Goal: Task Accomplishment & Management: Manage account settings

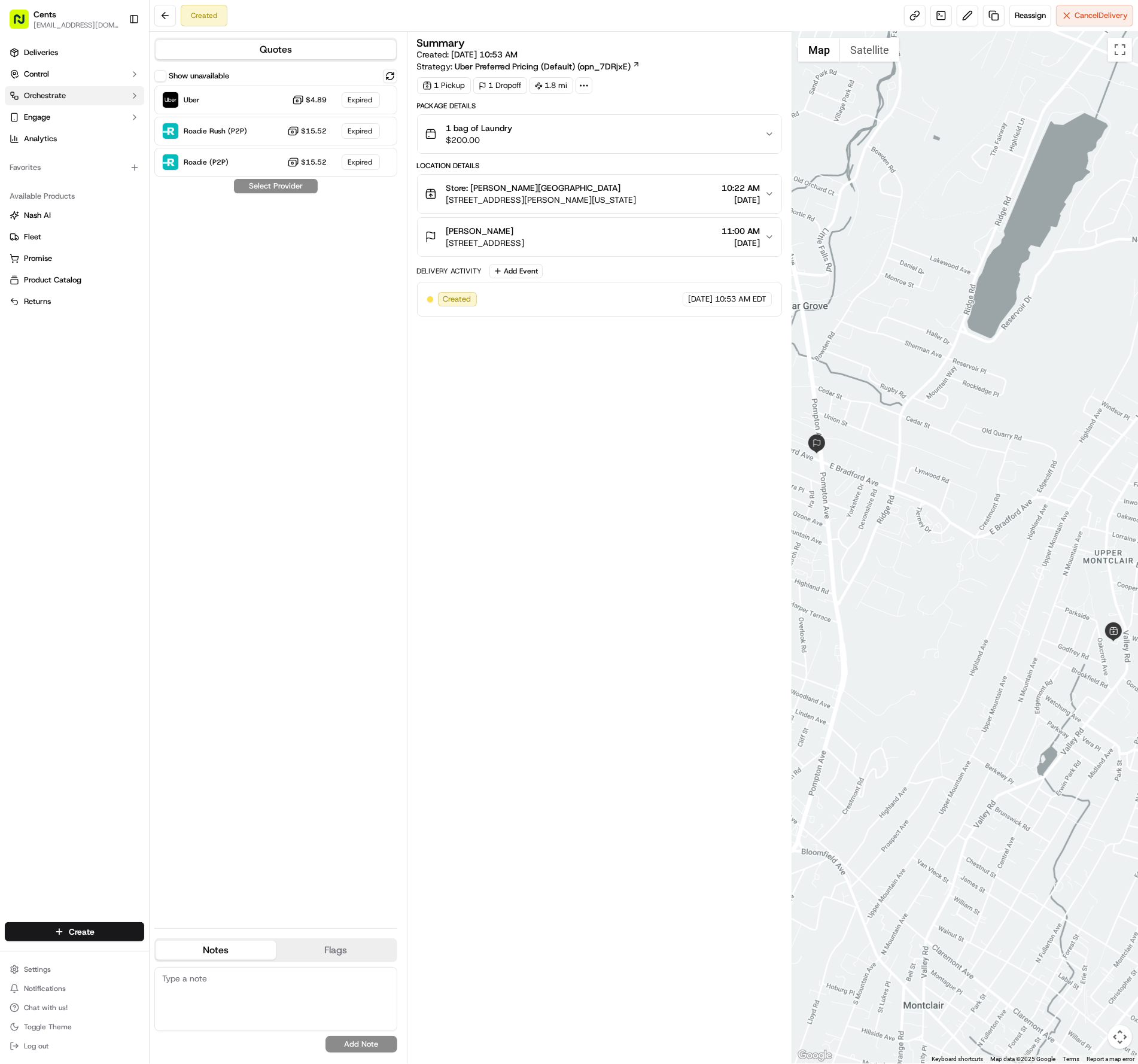
click at [51, 101] on button "Orchestrate" at bounding box center [74, 96] width 139 height 19
click at [44, 113] on span "Workflows" at bounding box center [42, 114] width 37 height 10
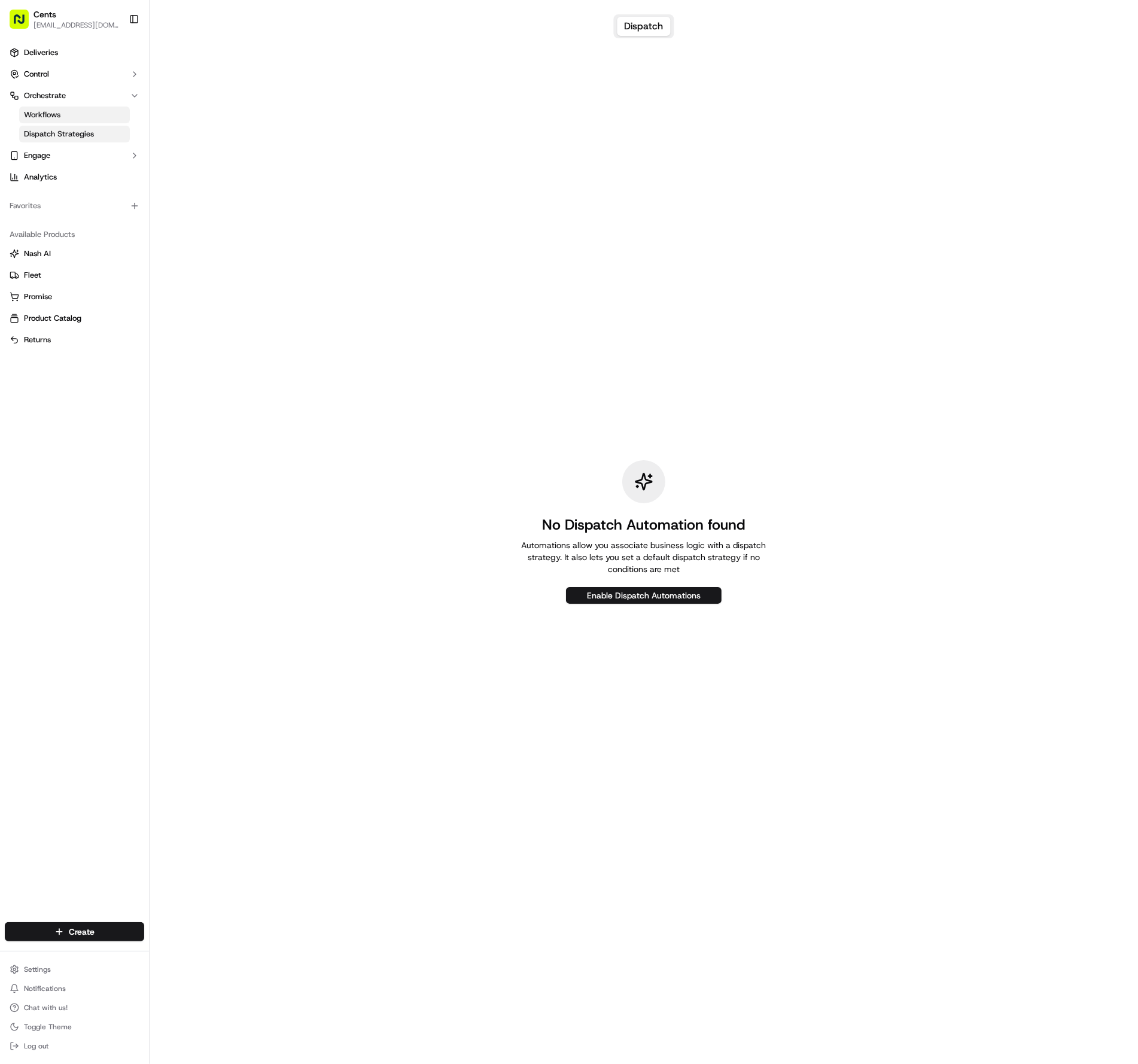
click at [45, 134] on span "Dispatch Strategies" at bounding box center [59, 133] width 70 height 10
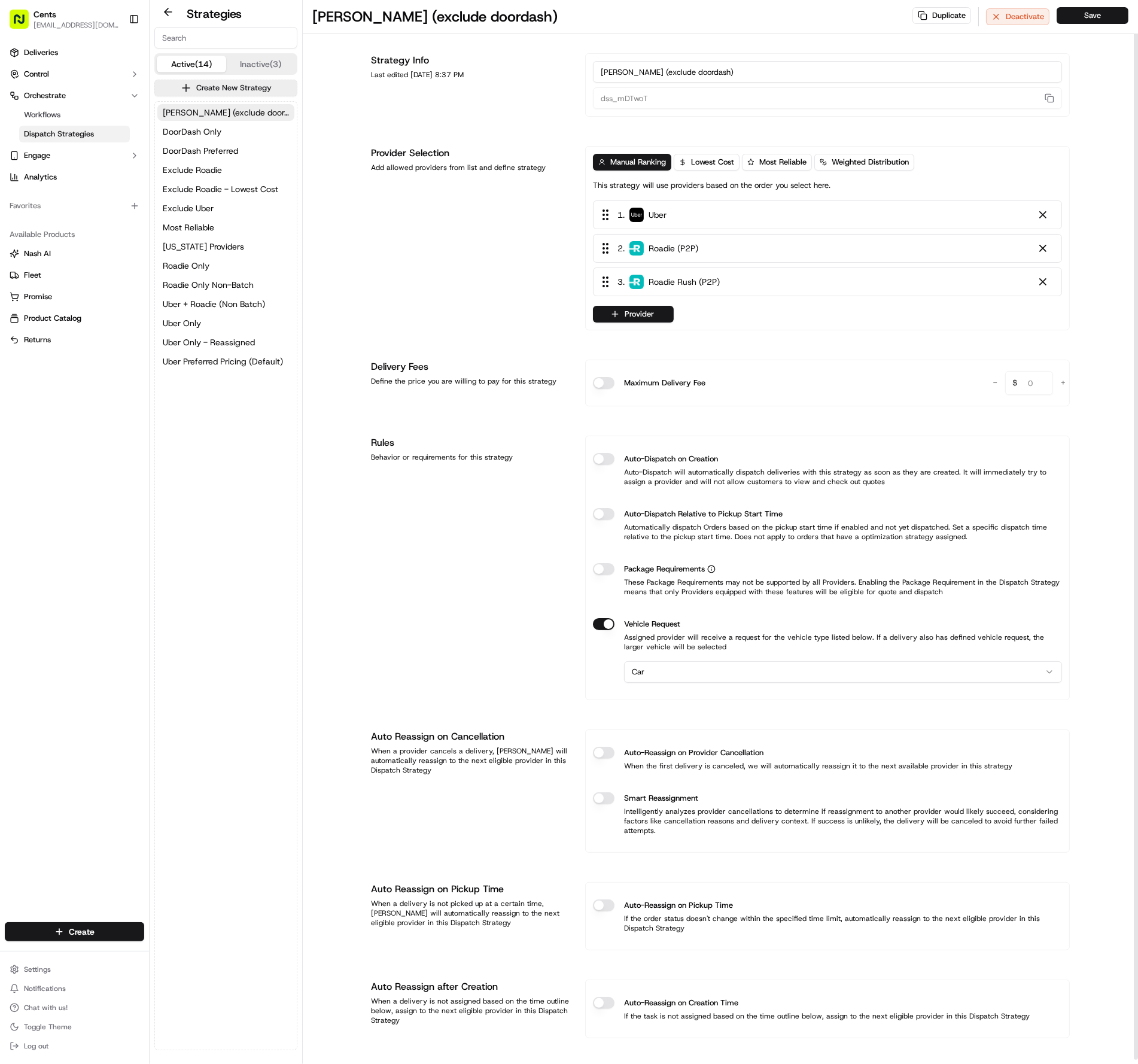
scroll to position [4, 0]
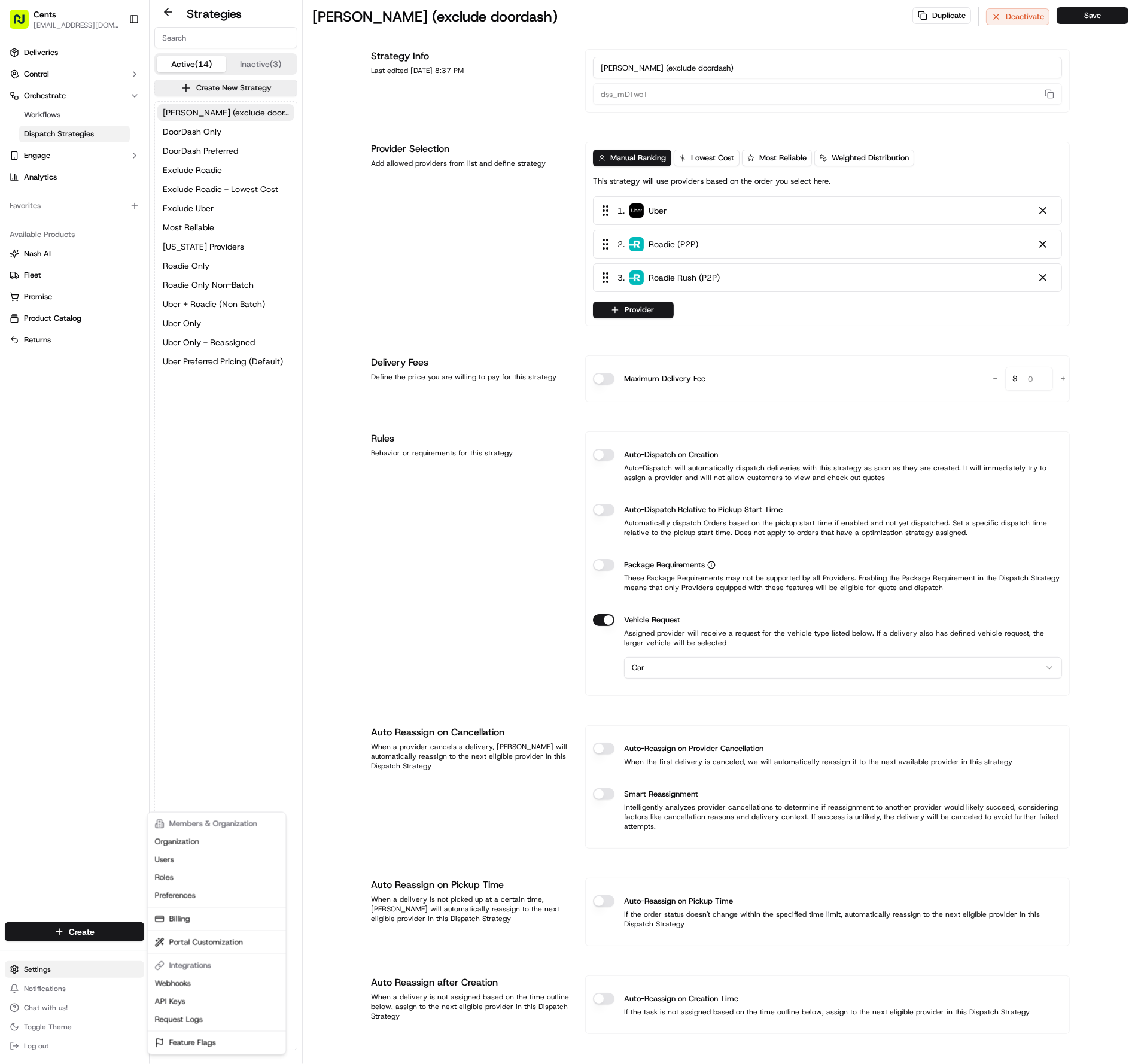
click at [45, 975] on html "Cents [EMAIL_ADDRESS][DOMAIN_NAME] Toggle Sidebar Deliveries Control Orchestrat…" at bounding box center [569, 532] width 1138 height 1064
click at [186, 860] on link "Users" at bounding box center [217, 860] width 133 height 18
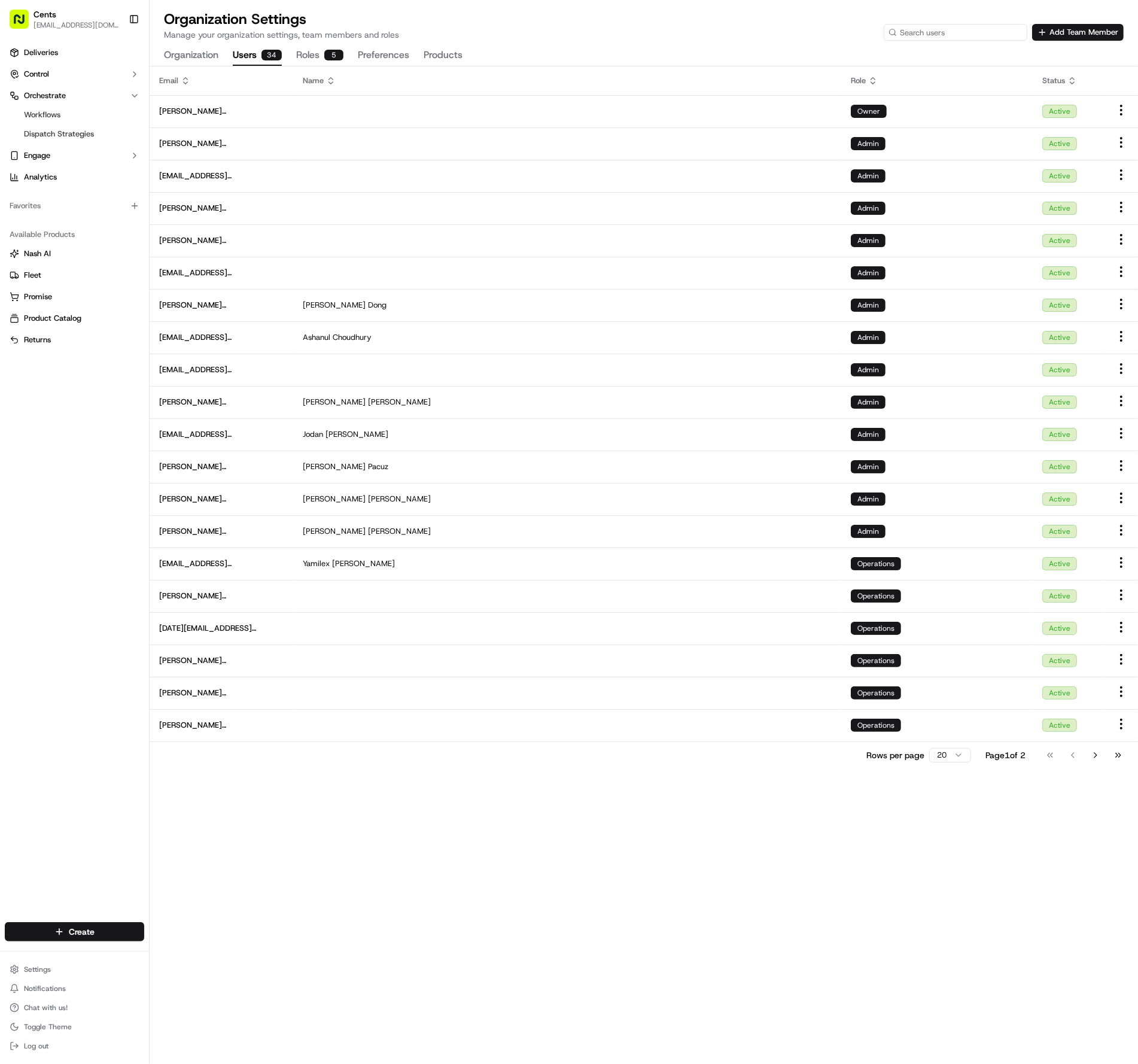
click at [967, 30] on input at bounding box center [956, 32] width 144 height 17
type input "eddy"
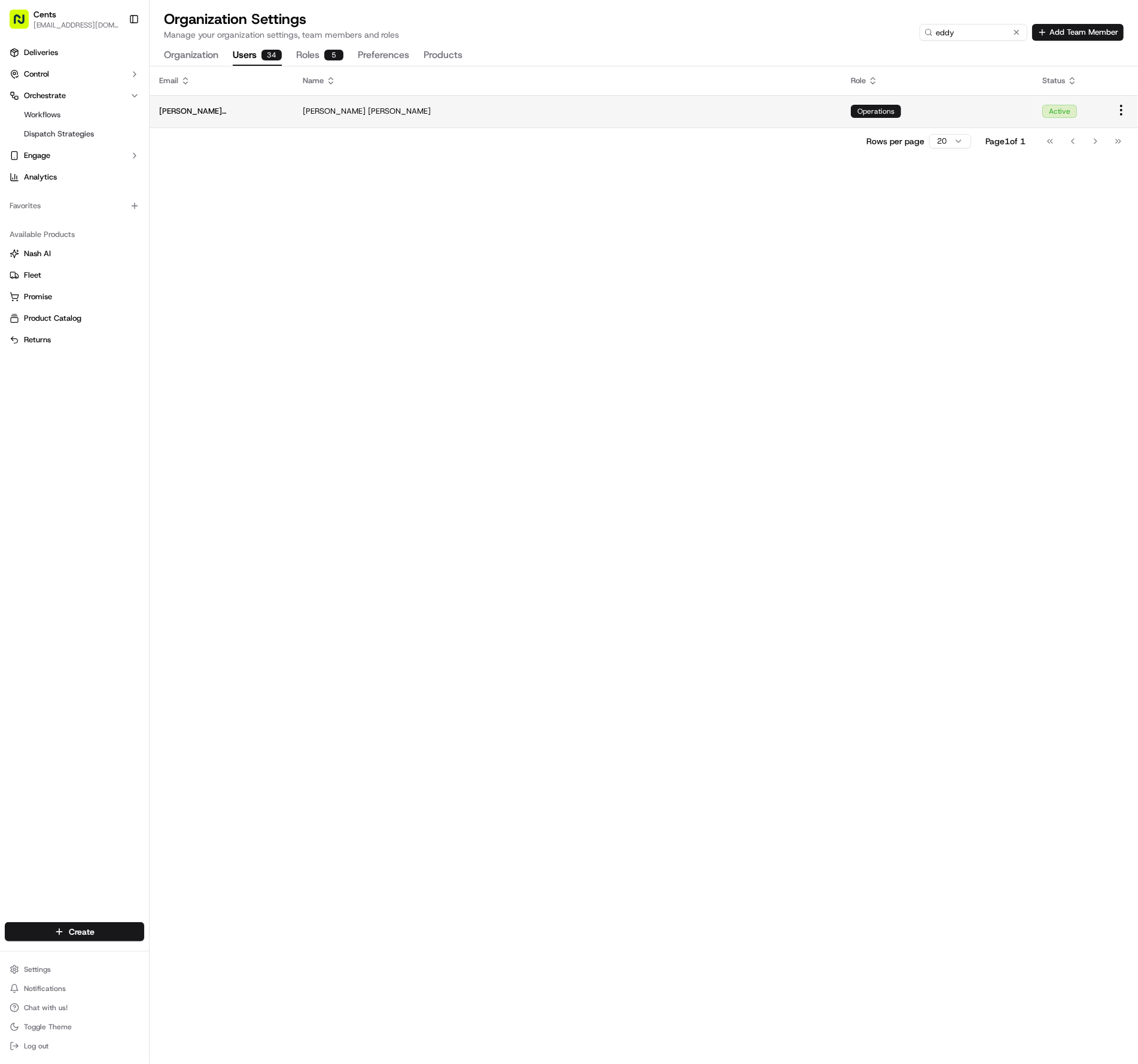
click at [939, 116] on div "Operations" at bounding box center [937, 112] width 172 height 13
click at [1120, 111] on html "Cents [EMAIL_ADDRESS][DOMAIN_NAME] Toggle Sidebar Deliveries Control Orchestrat…" at bounding box center [569, 532] width 1138 height 1064
click at [1094, 131] on div "Edit" at bounding box center [1100, 131] width 71 height 18
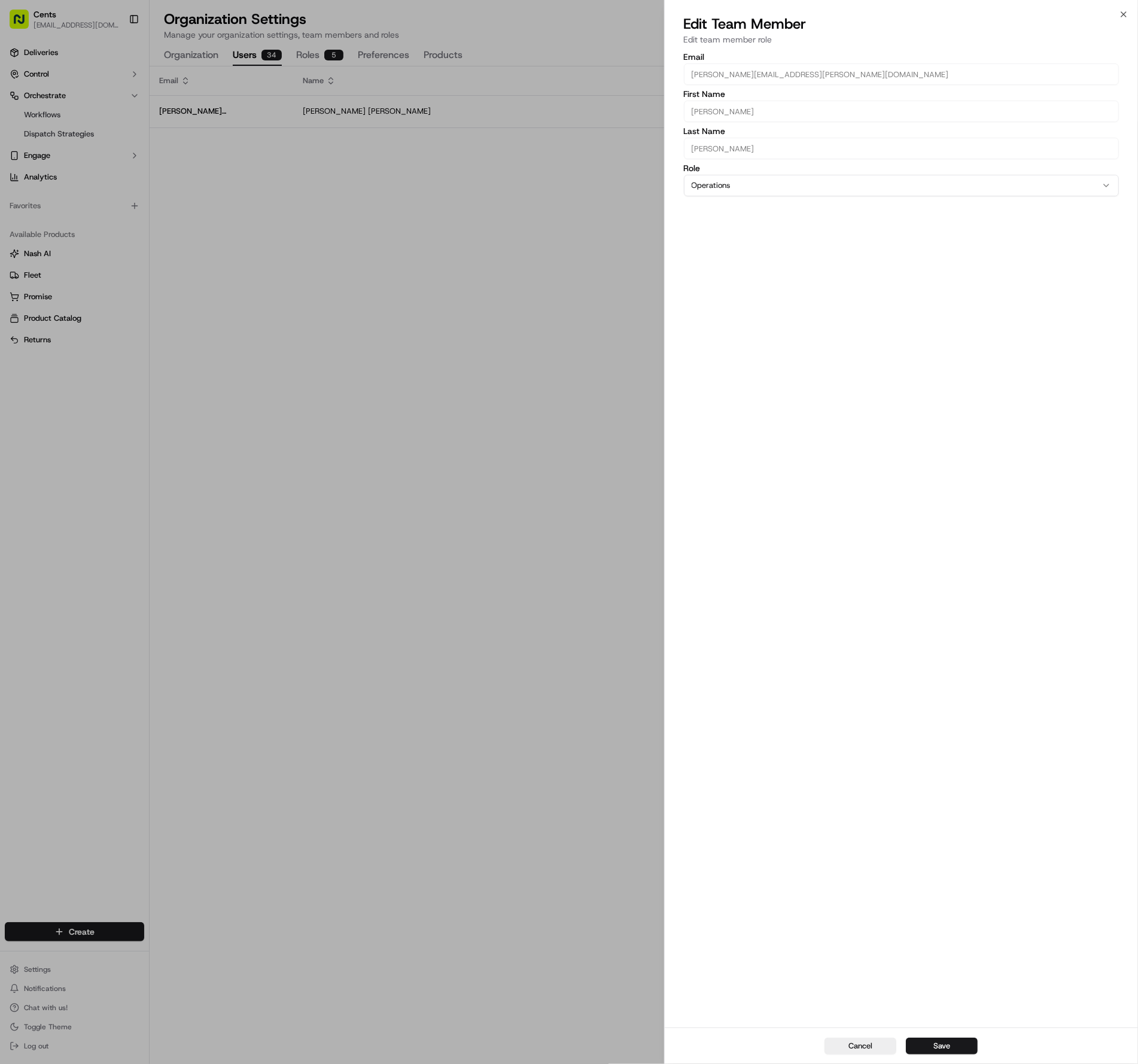
click at [716, 195] on button "Operations" at bounding box center [902, 185] width 436 height 22
select select "rol_WVBntiDs5XjwdXVUwT6Gzk"
click at [951, 1049] on button "Save" at bounding box center [942, 1046] width 72 height 17
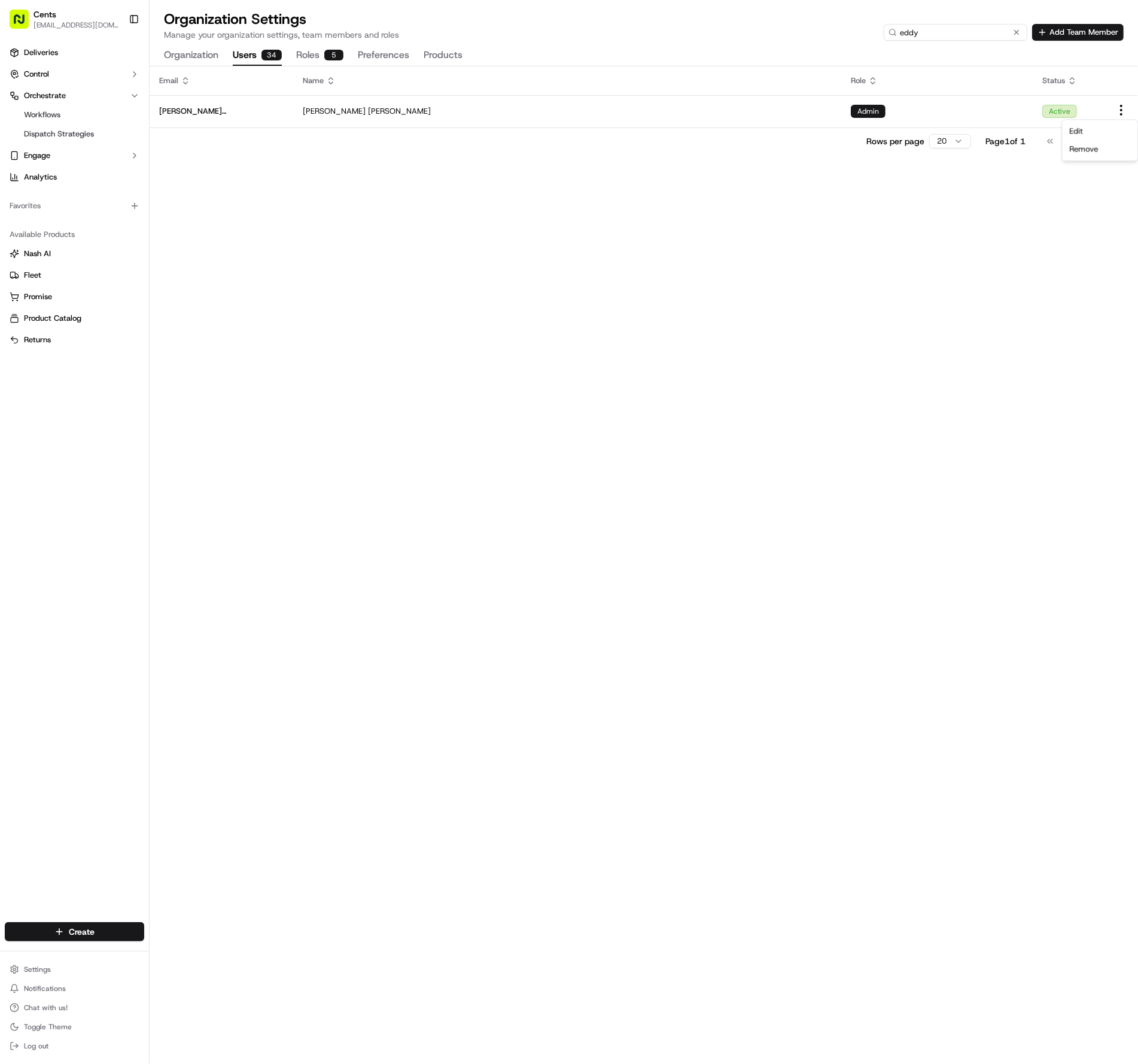
click at [998, 38] on input "eddy" at bounding box center [956, 32] width 144 height 17
click at [995, 35] on input "eddy" at bounding box center [956, 32] width 144 height 17
type input "[PERSON_NAME]"
click at [1131, 108] on td at bounding box center [1121, 112] width 33 height 32
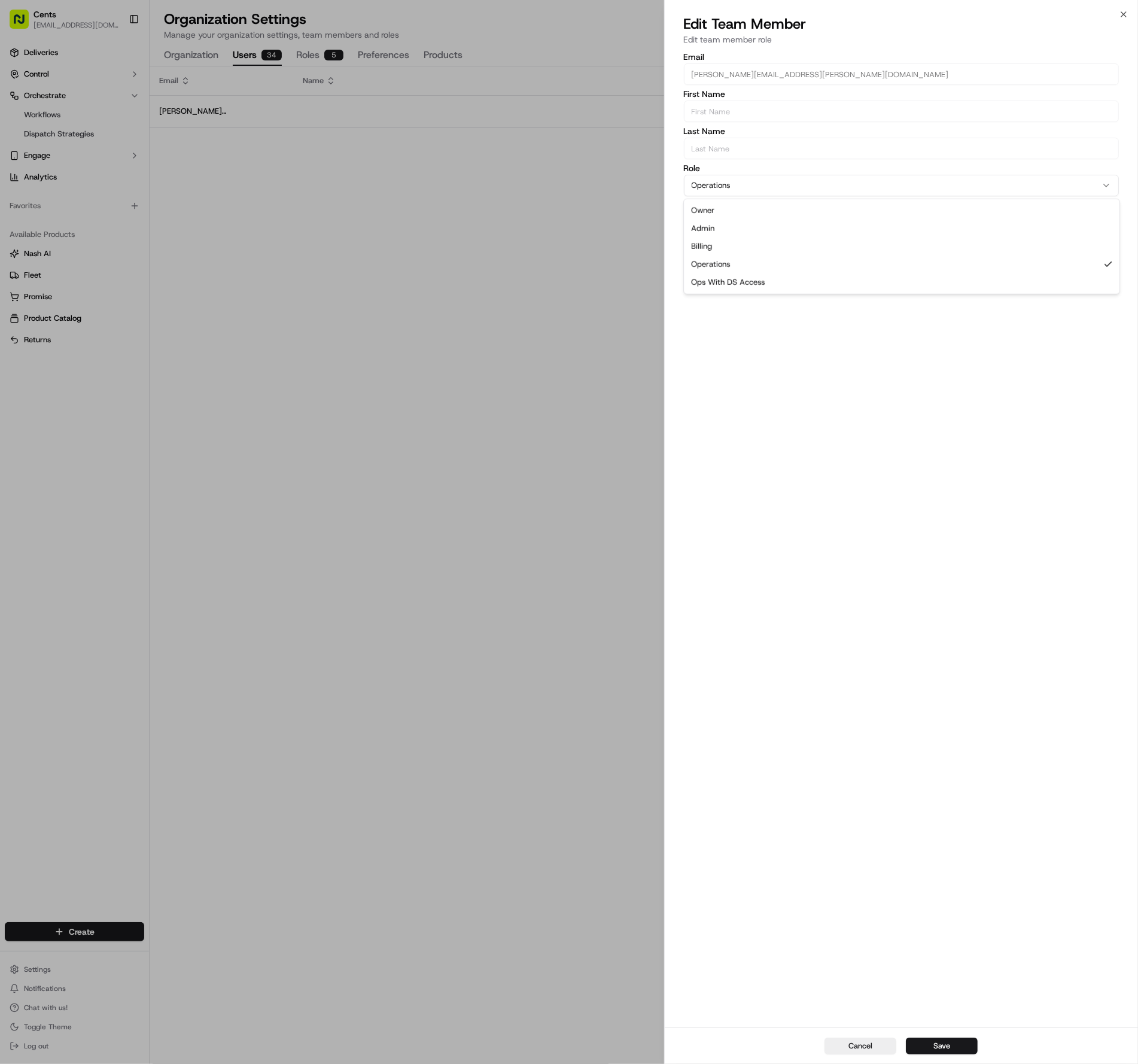
click at [717, 185] on button "Operations" at bounding box center [902, 185] width 436 height 22
select select "rol_WVBntiDs5XjwdXVUwT6Gzk"
click at [952, 1041] on button "Save" at bounding box center [942, 1046] width 72 height 17
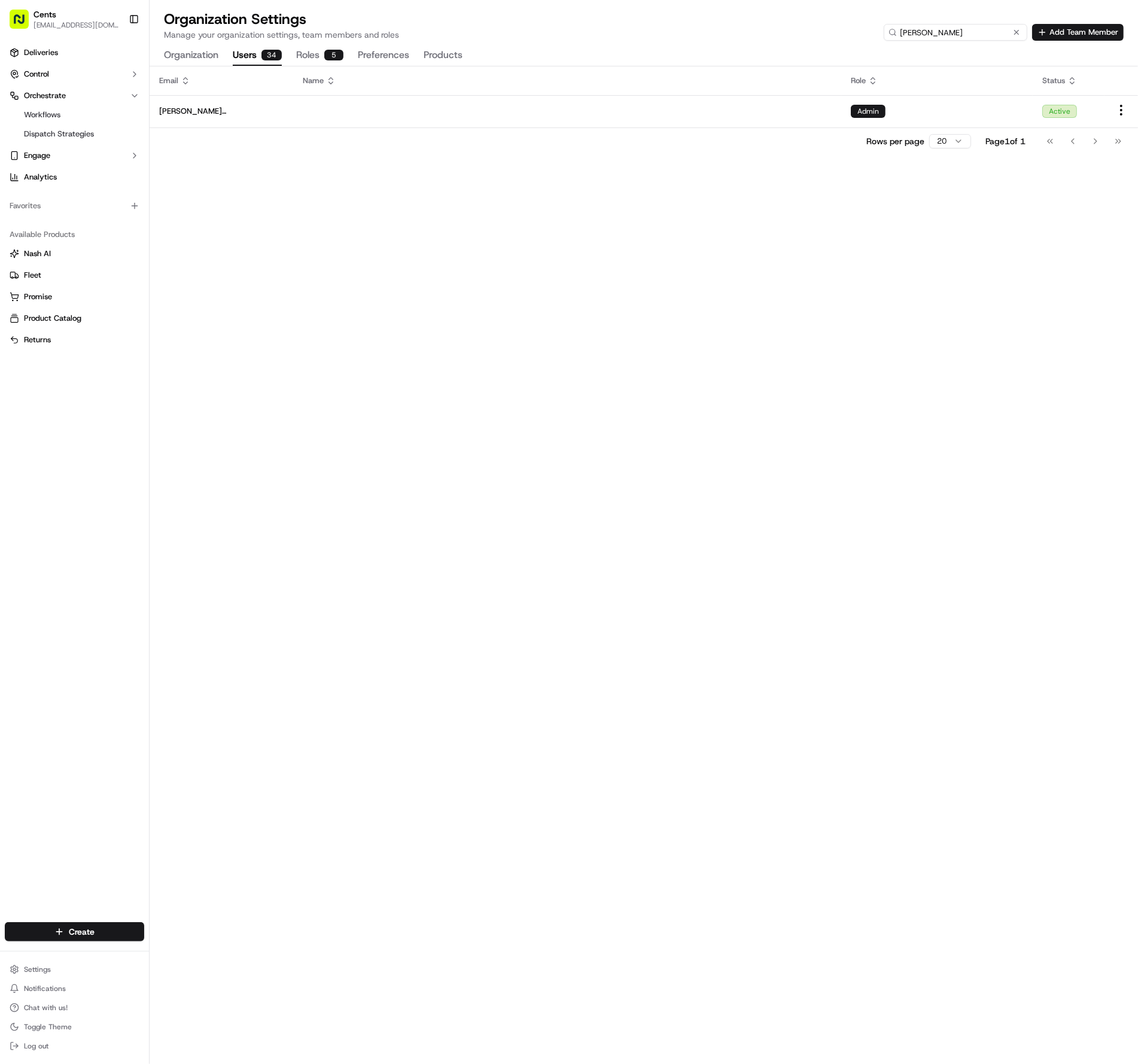
click at [975, 26] on input "[PERSON_NAME]" at bounding box center [956, 32] width 144 height 17
type input "[PERSON_NAME]"
click at [1123, 108] on html "Cents [EMAIL_ADDRESS][DOMAIN_NAME] Toggle Sidebar Deliveries Control Orchestrat…" at bounding box center [569, 532] width 1138 height 1064
click at [1084, 137] on div "Edit" at bounding box center [1100, 131] width 71 height 18
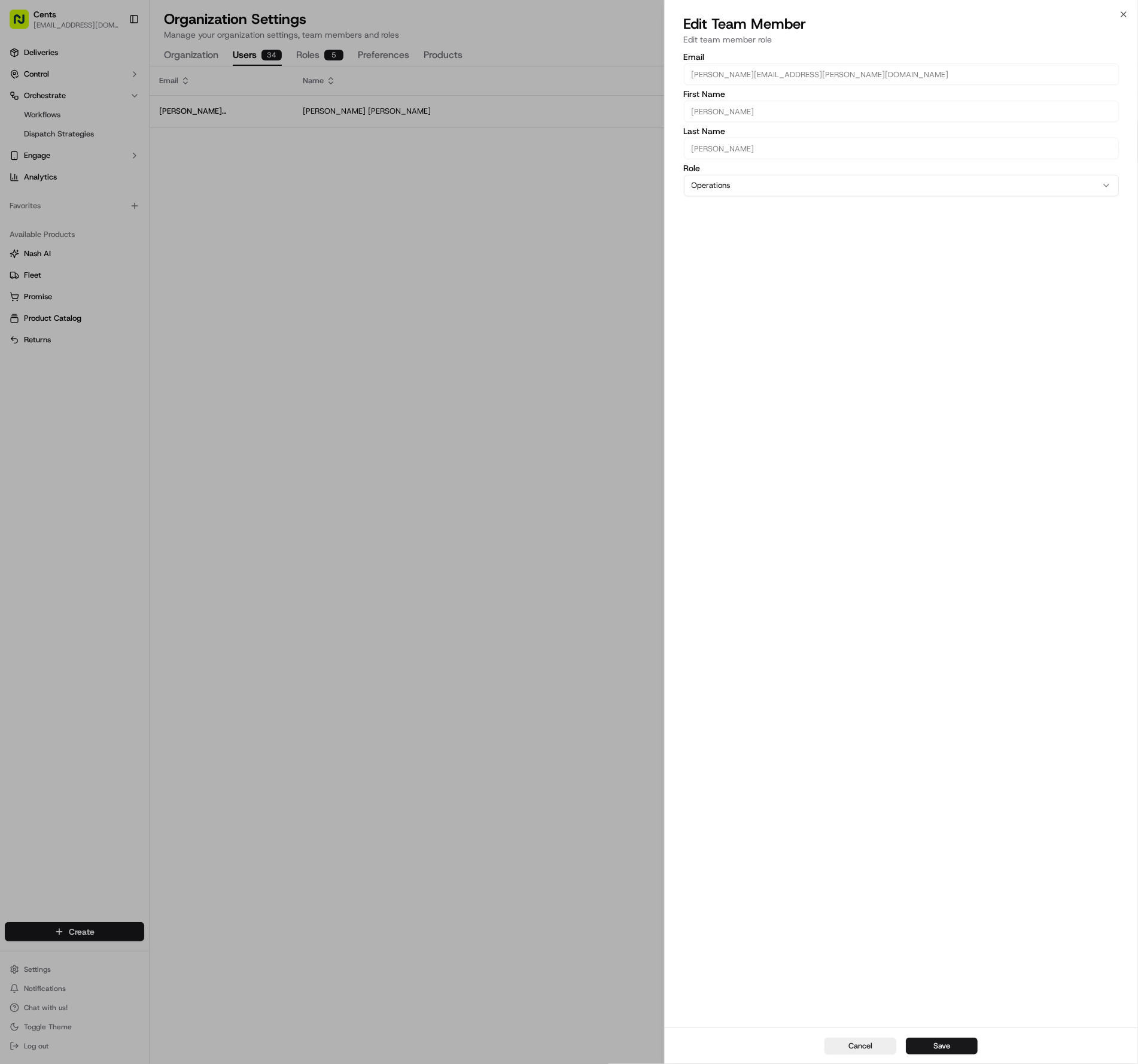
click at [807, 190] on button "Operations" at bounding box center [902, 185] width 436 height 22
select select "rol_WVBntiDs5XjwdXVUwT6Gzk"
click at [946, 1039] on button "Save" at bounding box center [942, 1046] width 72 height 17
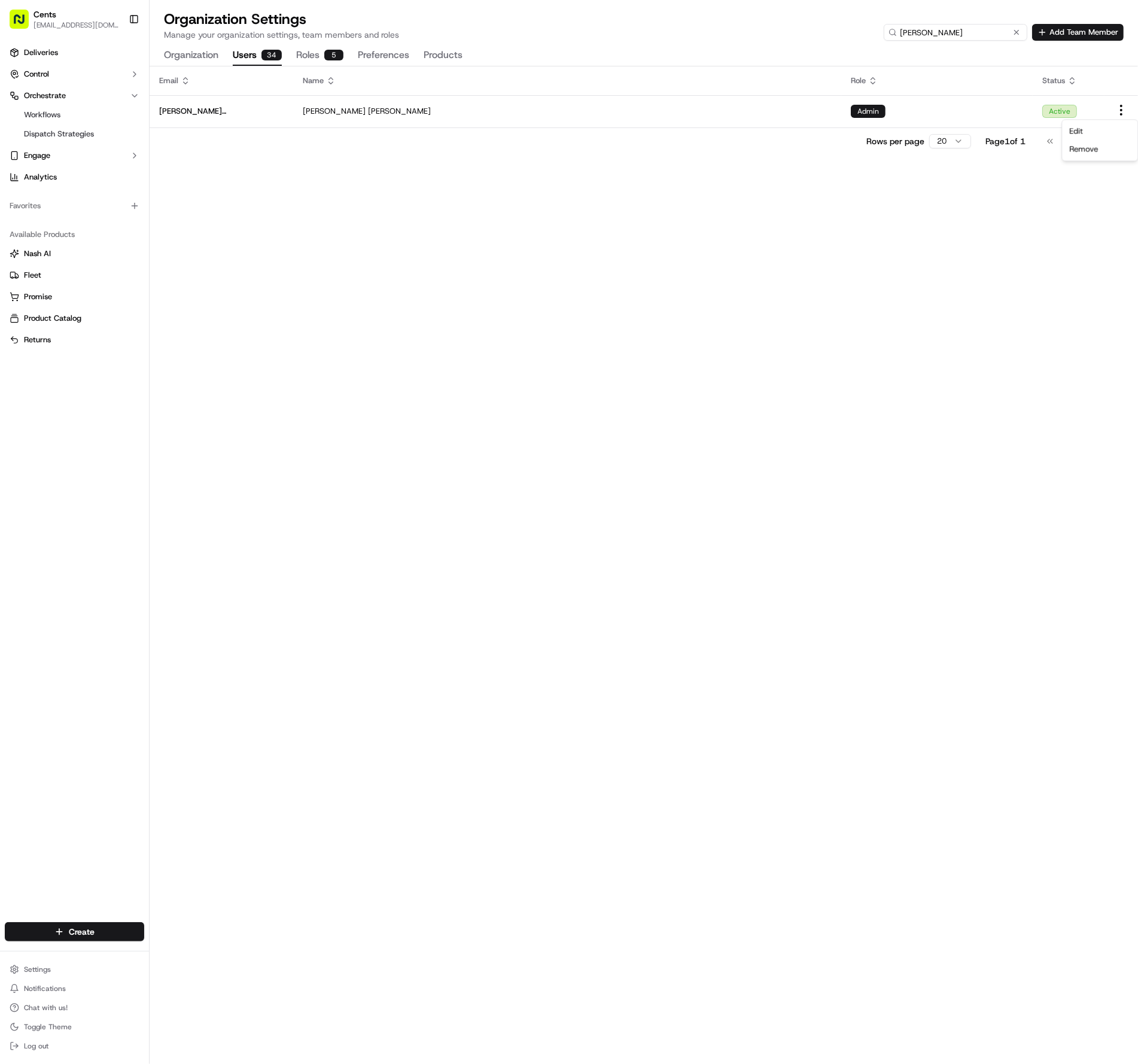
click at [959, 30] on input "[PERSON_NAME]" at bounding box center [956, 32] width 144 height 17
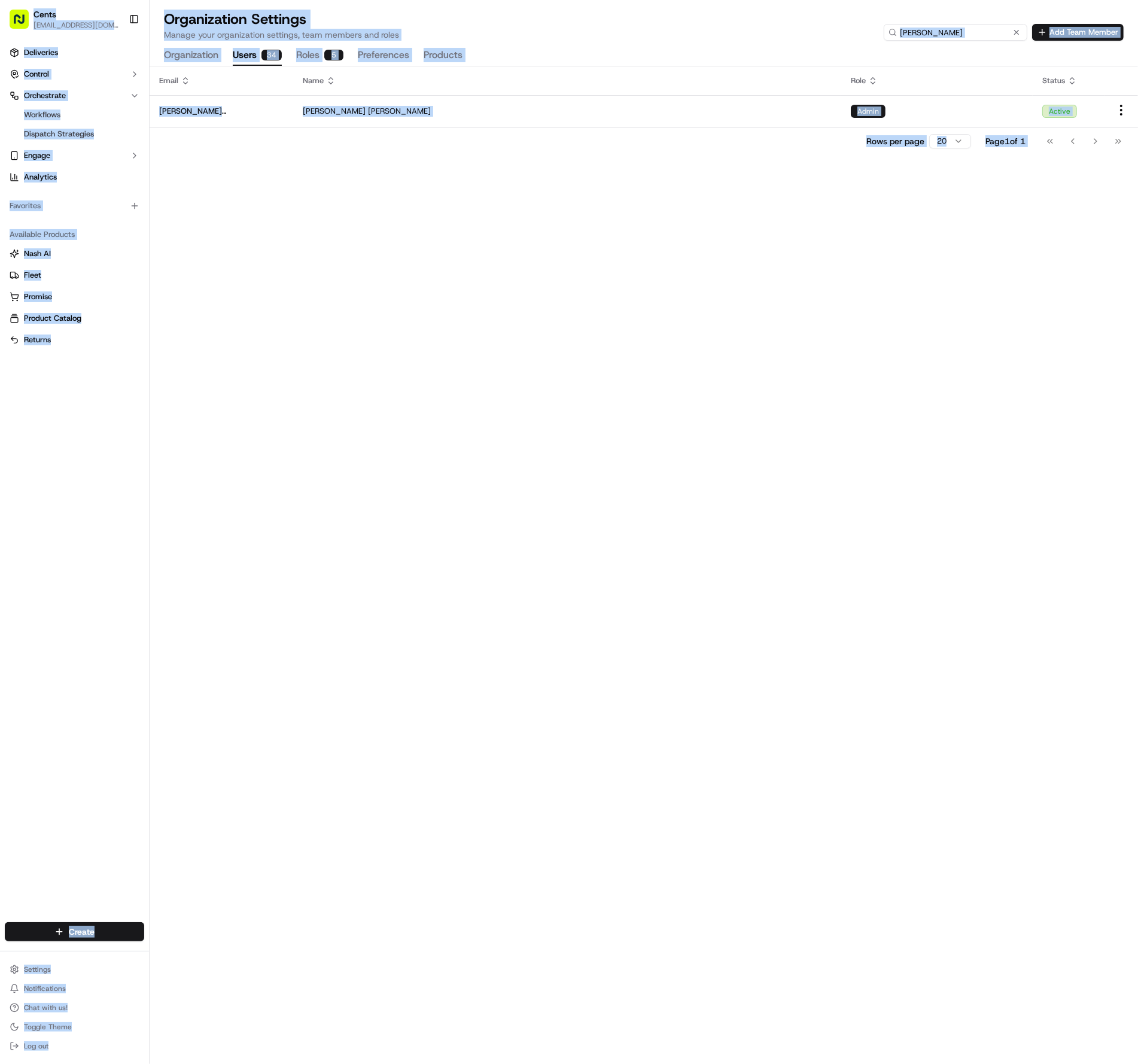
click at [960, 30] on input "[PERSON_NAME]" at bounding box center [956, 32] width 144 height 17
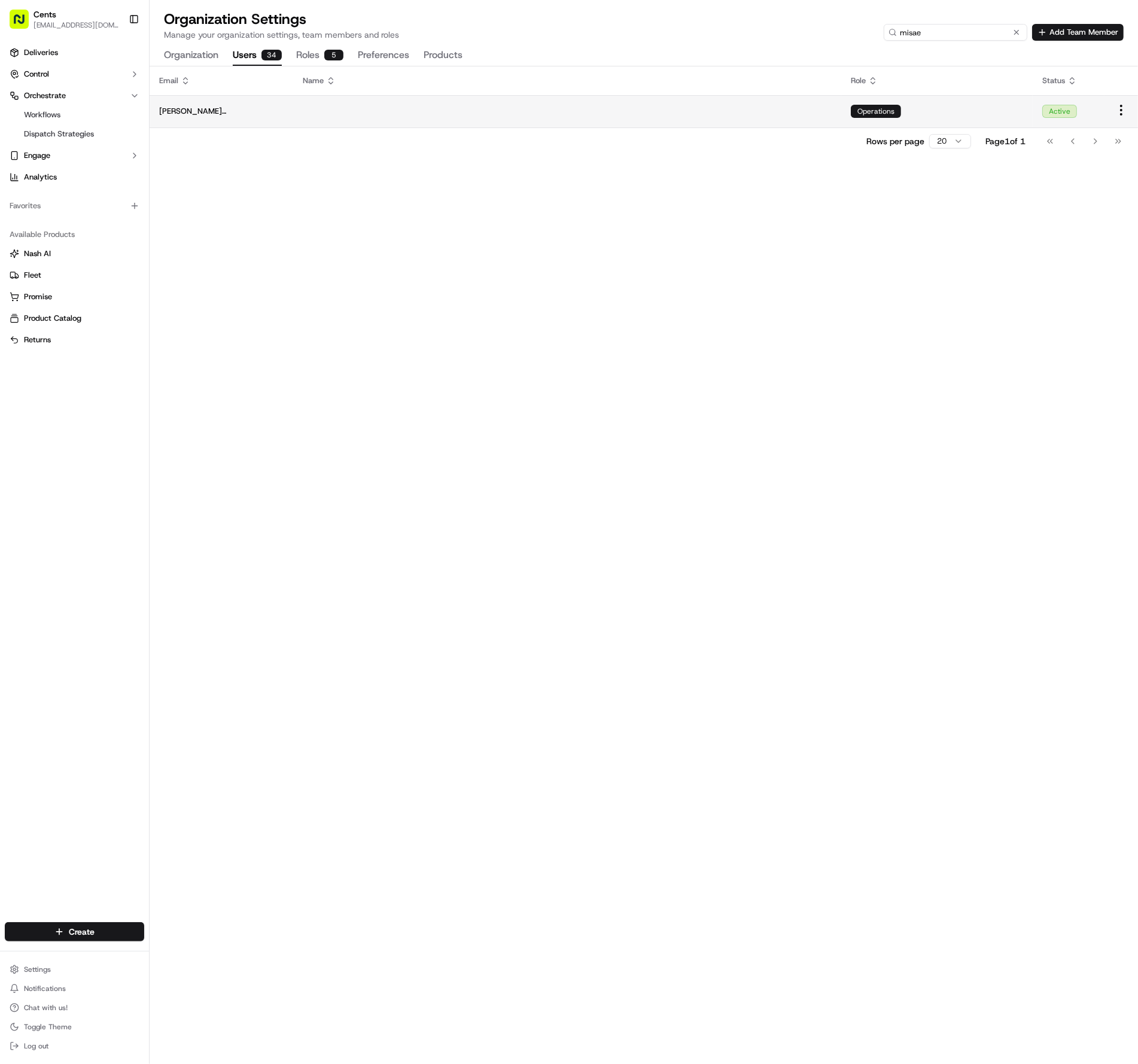
type input "misae"
click at [1119, 109] on html "Cents [EMAIL_ADDRESS][DOMAIN_NAME] Toggle Sidebar Deliveries Control Orchestrat…" at bounding box center [569, 532] width 1138 height 1064
click at [1080, 131] on span "Edit" at bounding box center [1077, 131] width 14 height 10
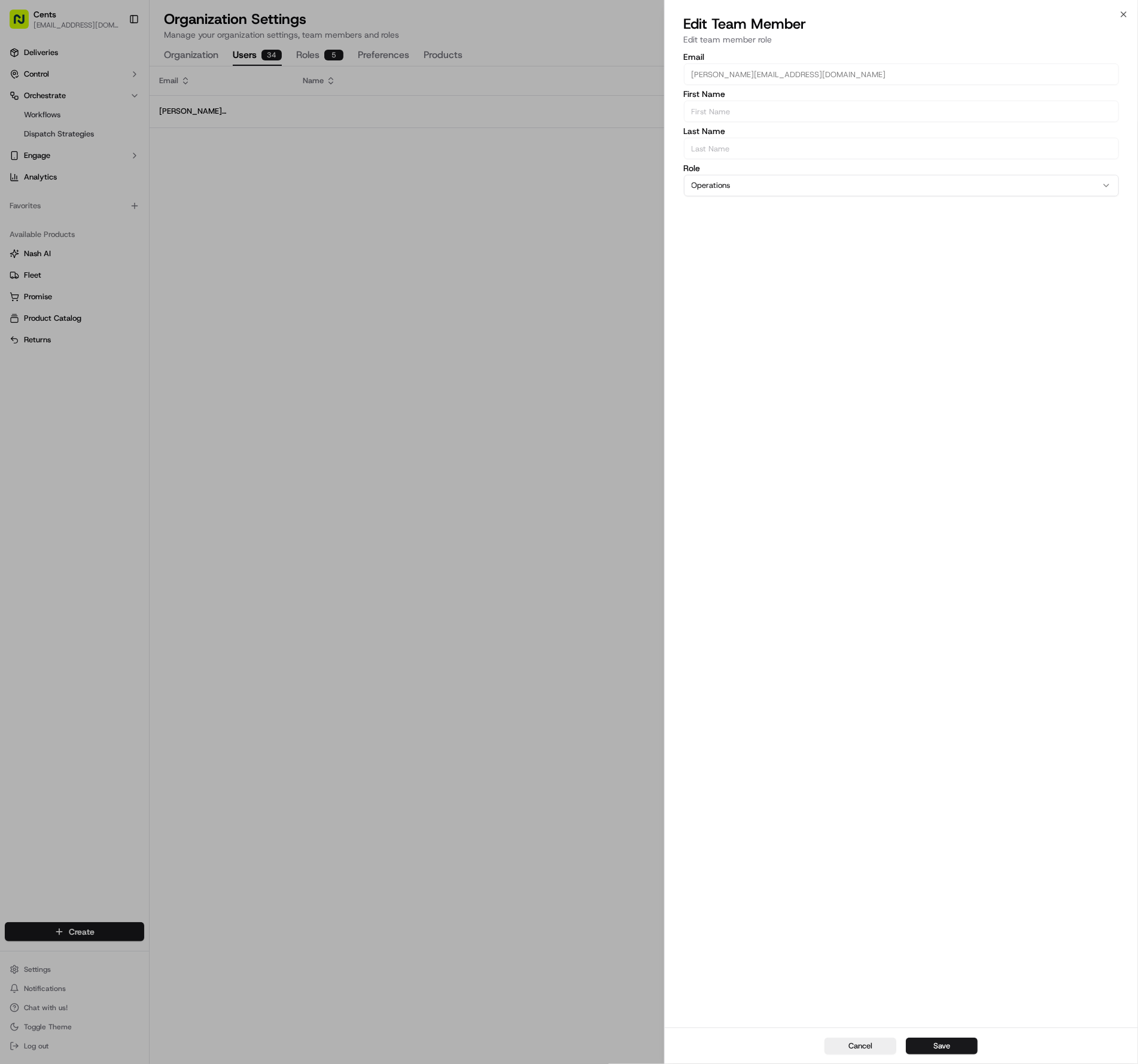
click at [797, 180] on button "Operations" at bounding box center [902, 185] width 436 height 22
select select "rol_WVBntiDs5XjwdXVUwT6Gzk"
click at [932, 1045] on button "Save" at bounding box center [942, 1046] width 72 height 17
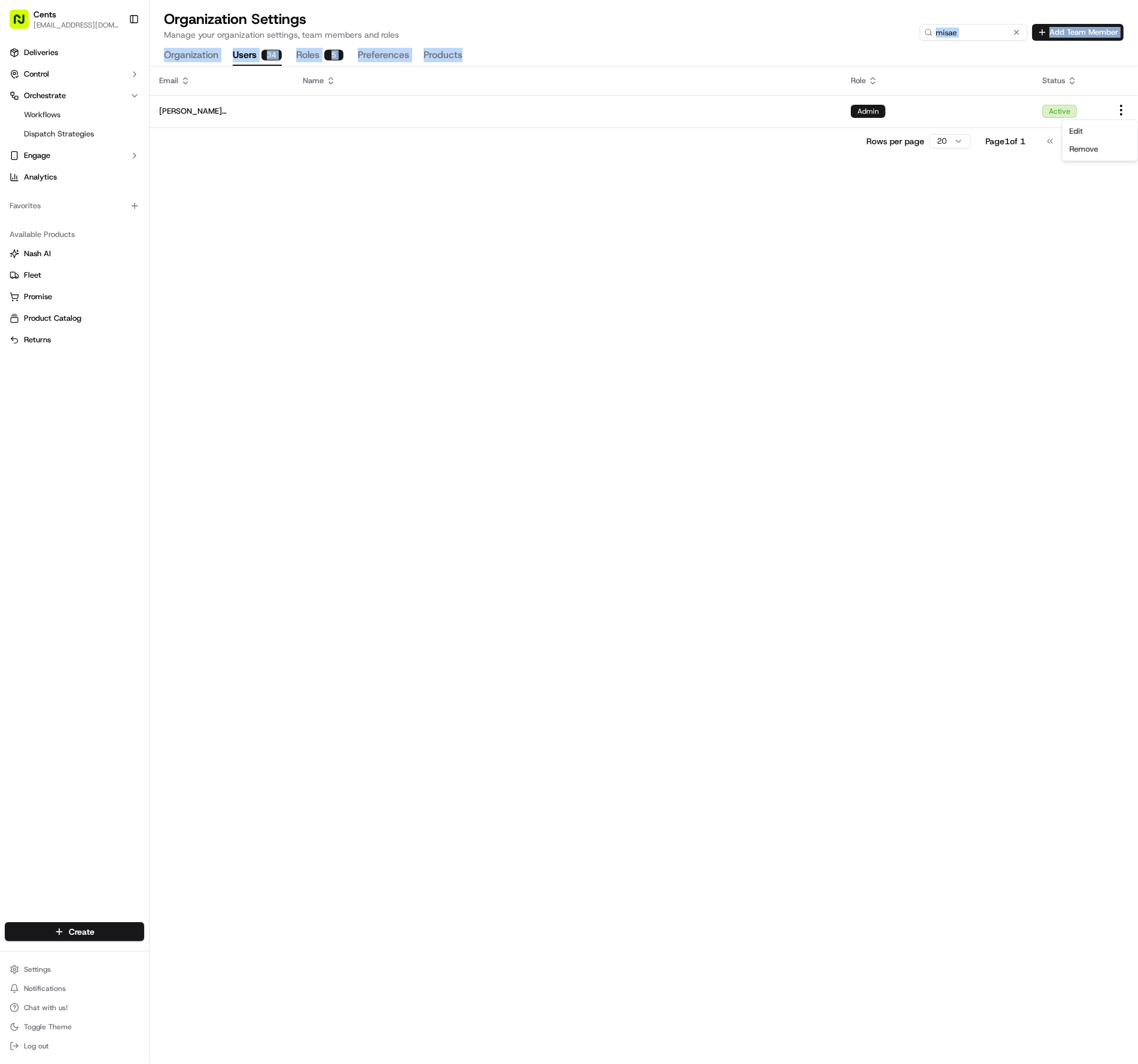
click at [956, 35] on div "Organization Settings Manage your organization settings, team members and roles…" at bounding box center [643, 37] width 989 height 56
drag, startPoint x: 956, startPoint y: 35, endPoint x: 965, endPoint y: 35, distance: 9.0
click at [959, 35] on input "misae" at bounding box center [956, 32] width 144 height 17
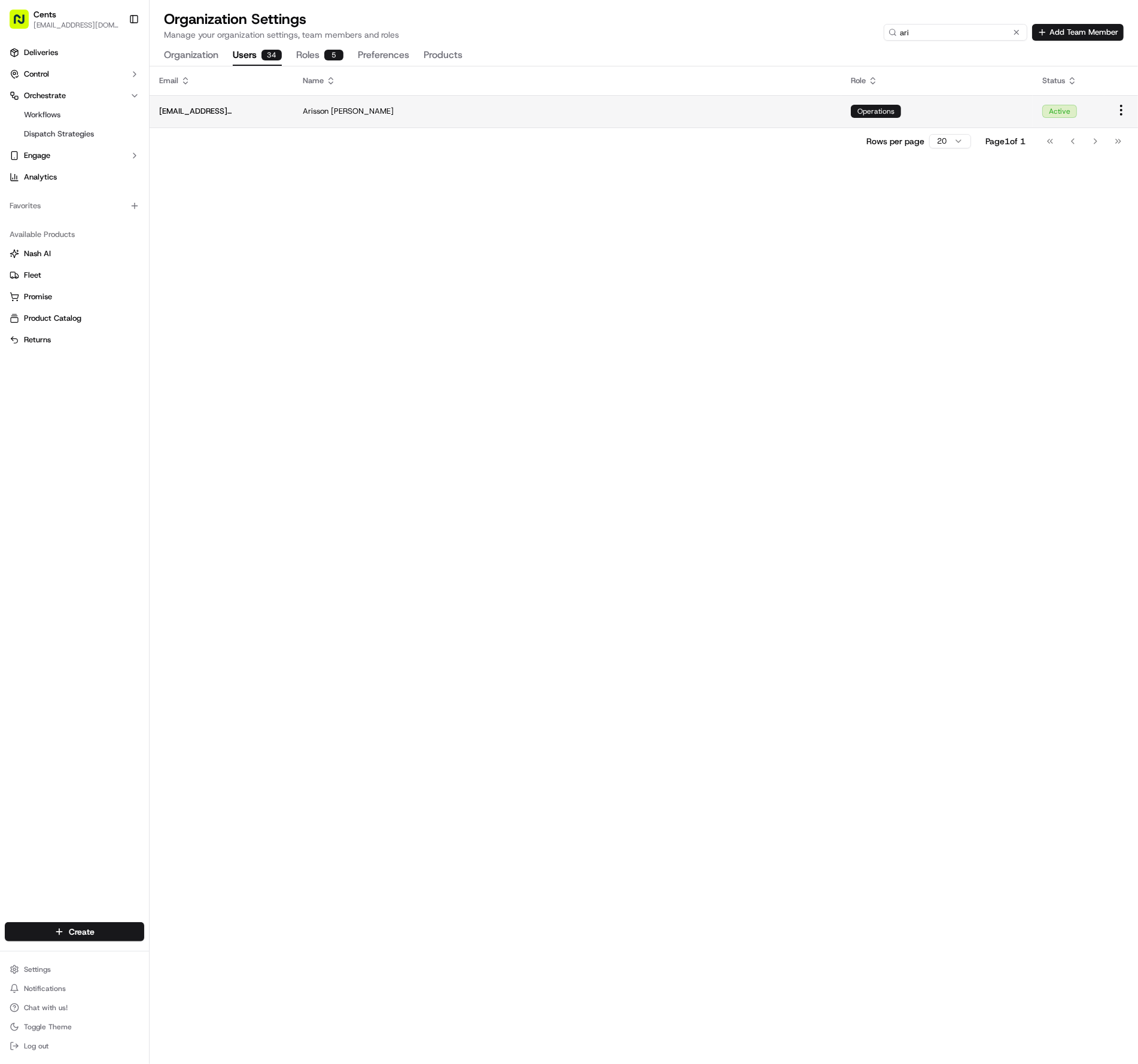
type input "ari"
click at [1121, 107] on html "Cents [EMAIL_ADDRESS][DOMAIN_NAME] Toggle Sidebar Deliveries Control Orchestrat…" at bounding box center [569, 532] width 1138 height 1064
click at [1084, 131] on div "Edit" at bounding box center [1100, 131] width 71 height 18
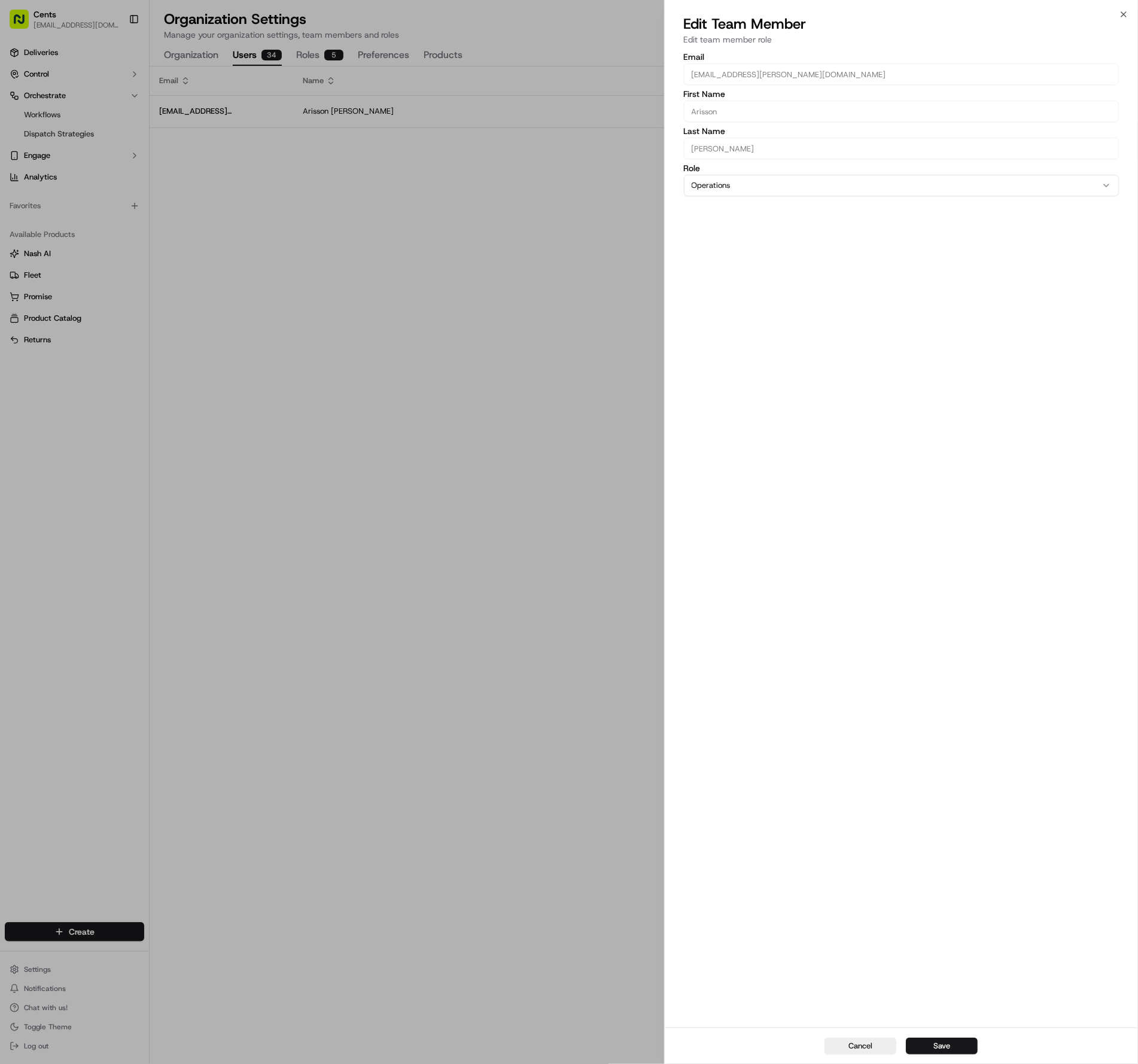
click at [817, 180] on button "Operations" at bounding box center [902, 185] width 436 height 22
select select "rol_WVBntiDs5XjwdXVUwT6Gzk"
click at [954, 1055] on div "Cancel Save" at bounding box center [902, 1045] width 474 height 37
click at [948, 1048] on button "Save" at bounding box center [942, 1046] width 72 height 17
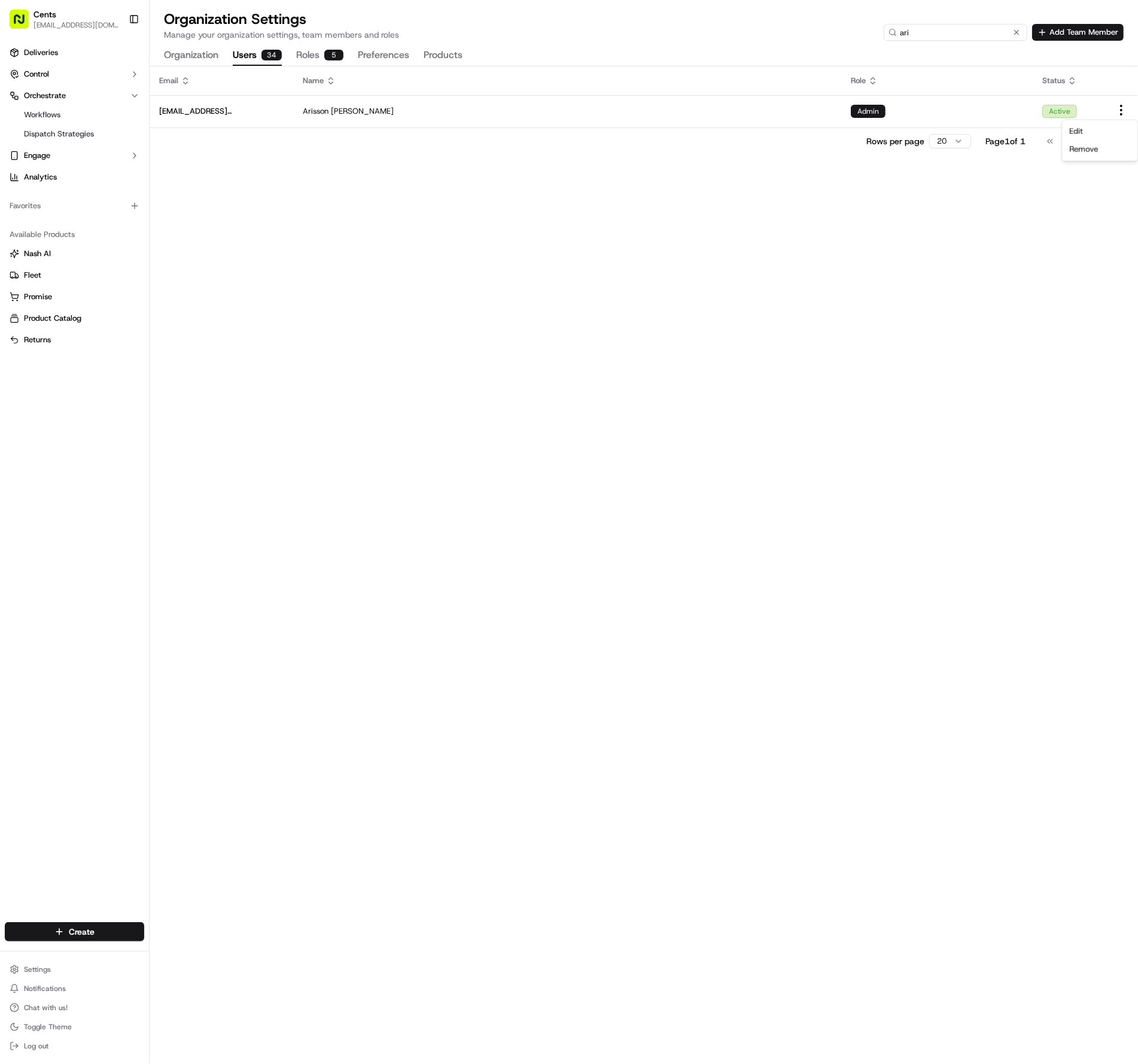
click at [962, 33] on input "ari" at bounding box center [956, 32] width 144 height 17
click at [962, 33] on input "ari" at bounding box center [973, 32] width 108 height 17
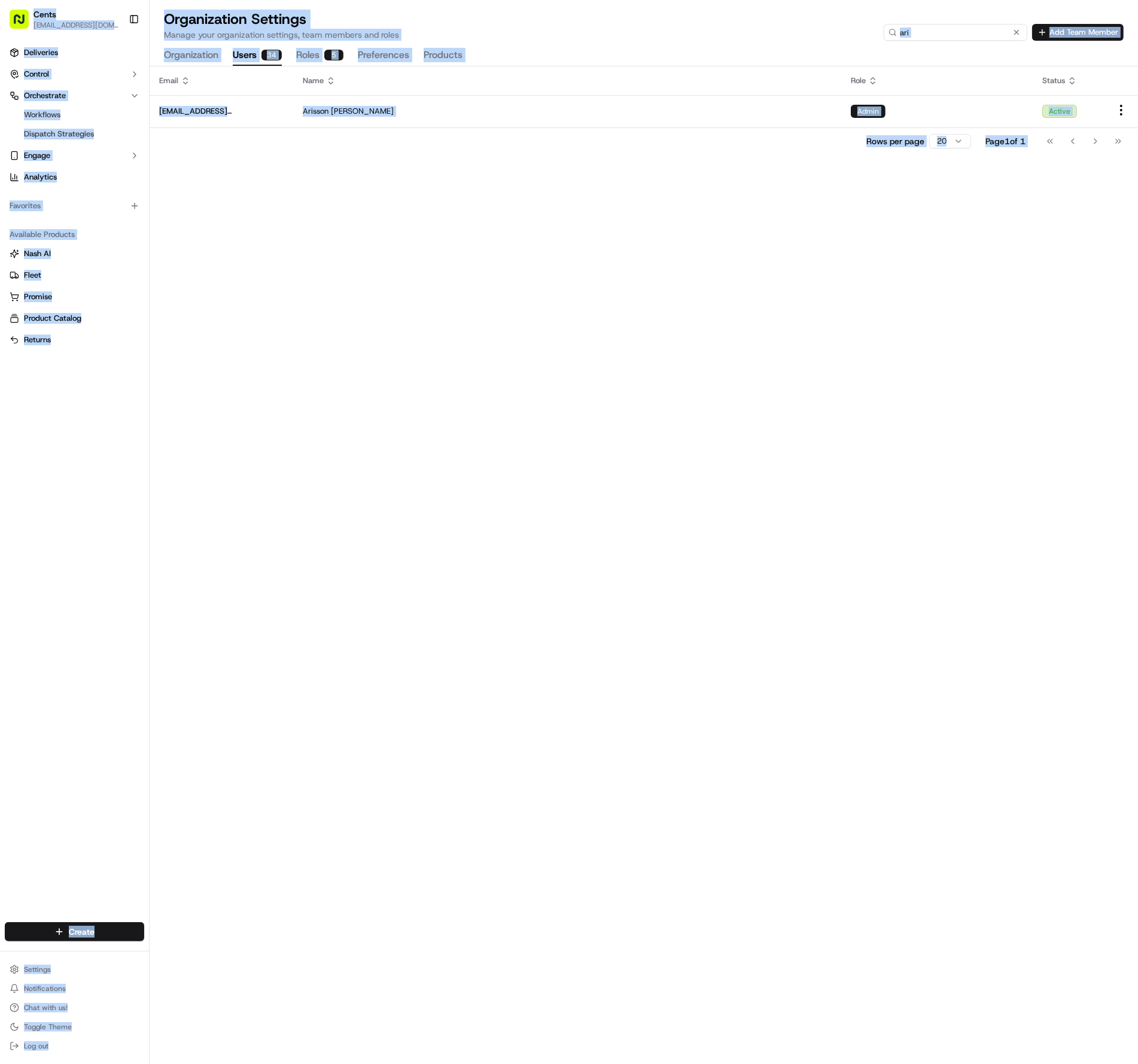
click at [967, 28] on input "ari" at bounding box center [956, 32] width 144 height 17
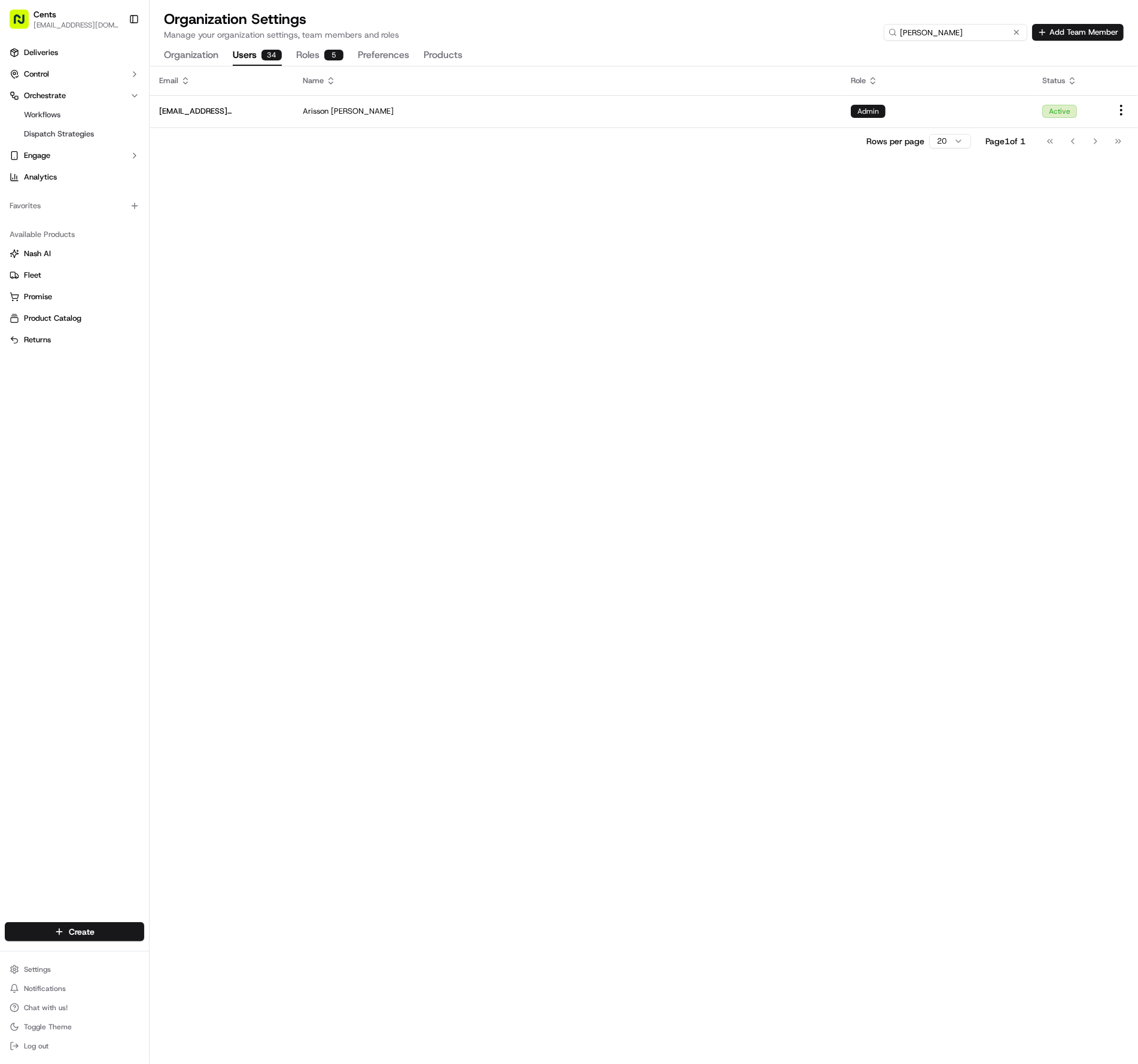
type input "[PERSON_NAME]"
click at [1125, 105] on html "Cents [EMAIL_ADDRESS][DOMAIN_NAME] Toggle Sidebar Deliveries Control Orchestrat…" at bounding box center [569, 532] width 1138 height 1064
click at [1097, 130] on div "Edit" at bounding box center [1100, 131] width 71 height 18
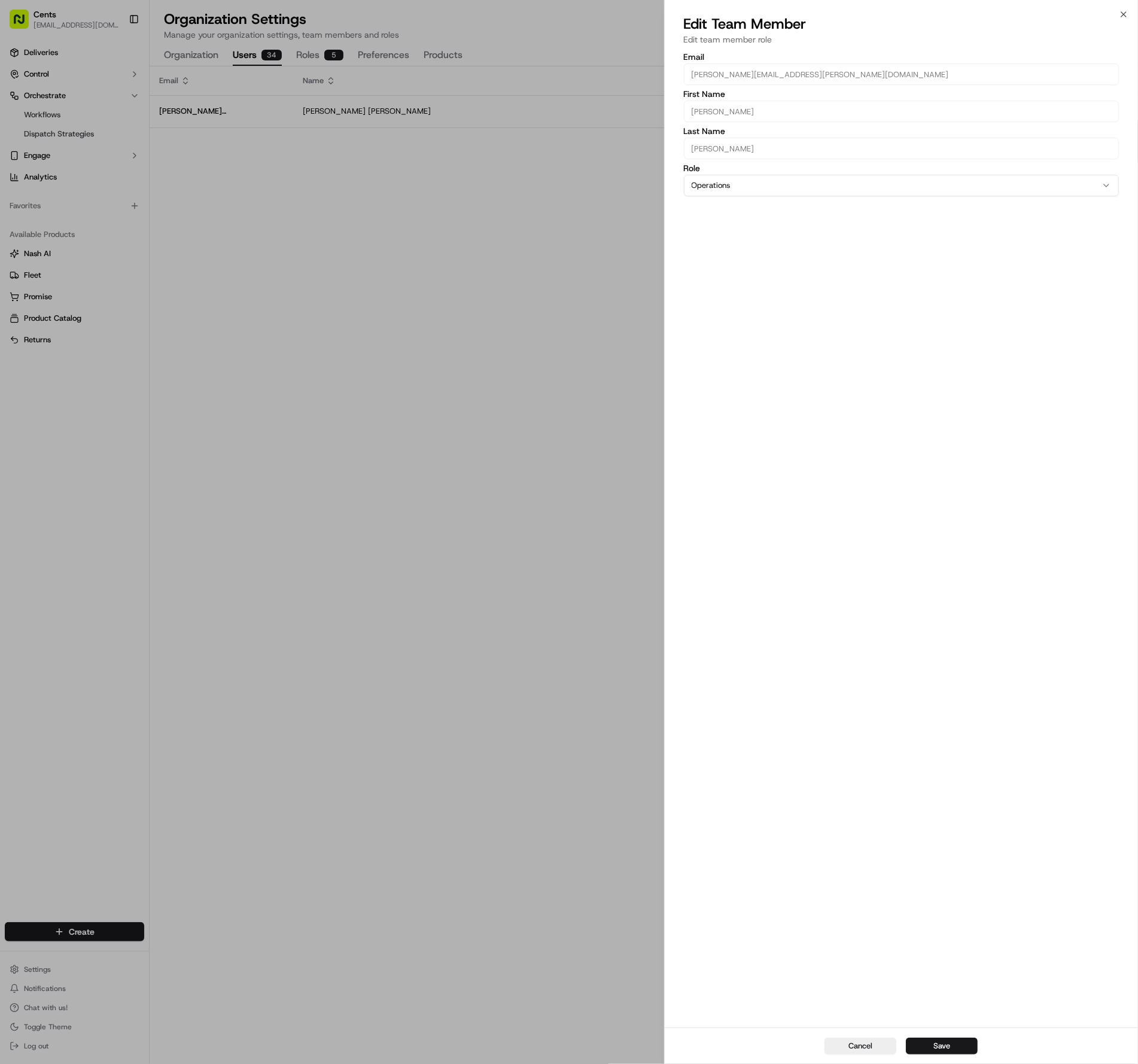
click at [782, 196] on div "Role Operations Owner Admin Billing Operations Ops With DS Access" at bounding box center [902, 180] width 436 height 32
select select "rol_WVBntiDs5XjwdXVUwT6Gzk"
click at [957, 1043] on button "Save" at bounding box center [942, 1046] width 72 height 17
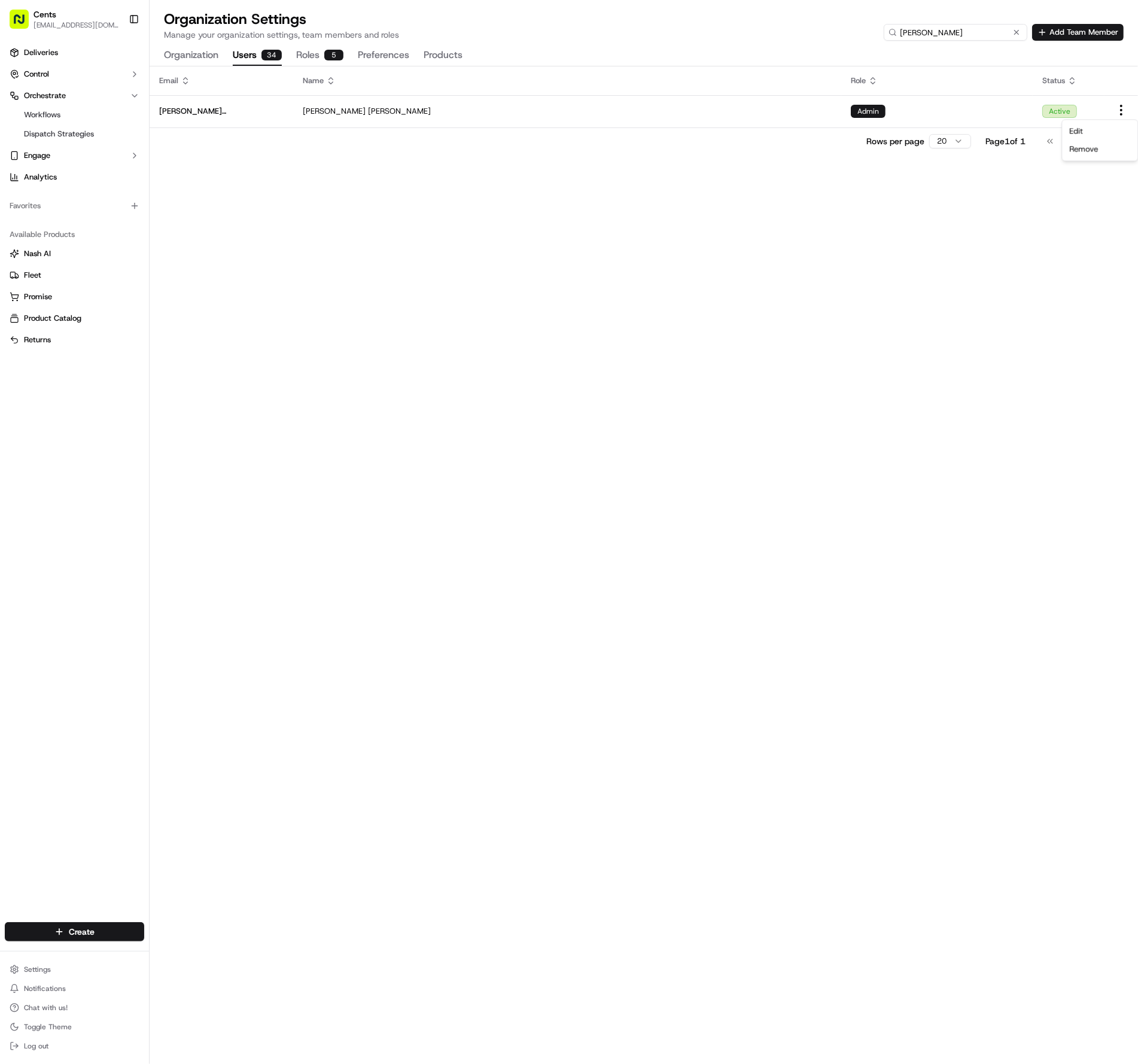
click at [962, 32] on input "[PERSON_NAME]" at bounding box center [956, 32] width 144 height 17
drag, startPoint x: 962, startPoint y: 37, endPoint x: 940, endPoint y: 26, distance: 24.6
click at [948, 28] on input "[PERSON_NAME]" at bounding box center [956, 32] width 144 height 17
type input "andrelis"
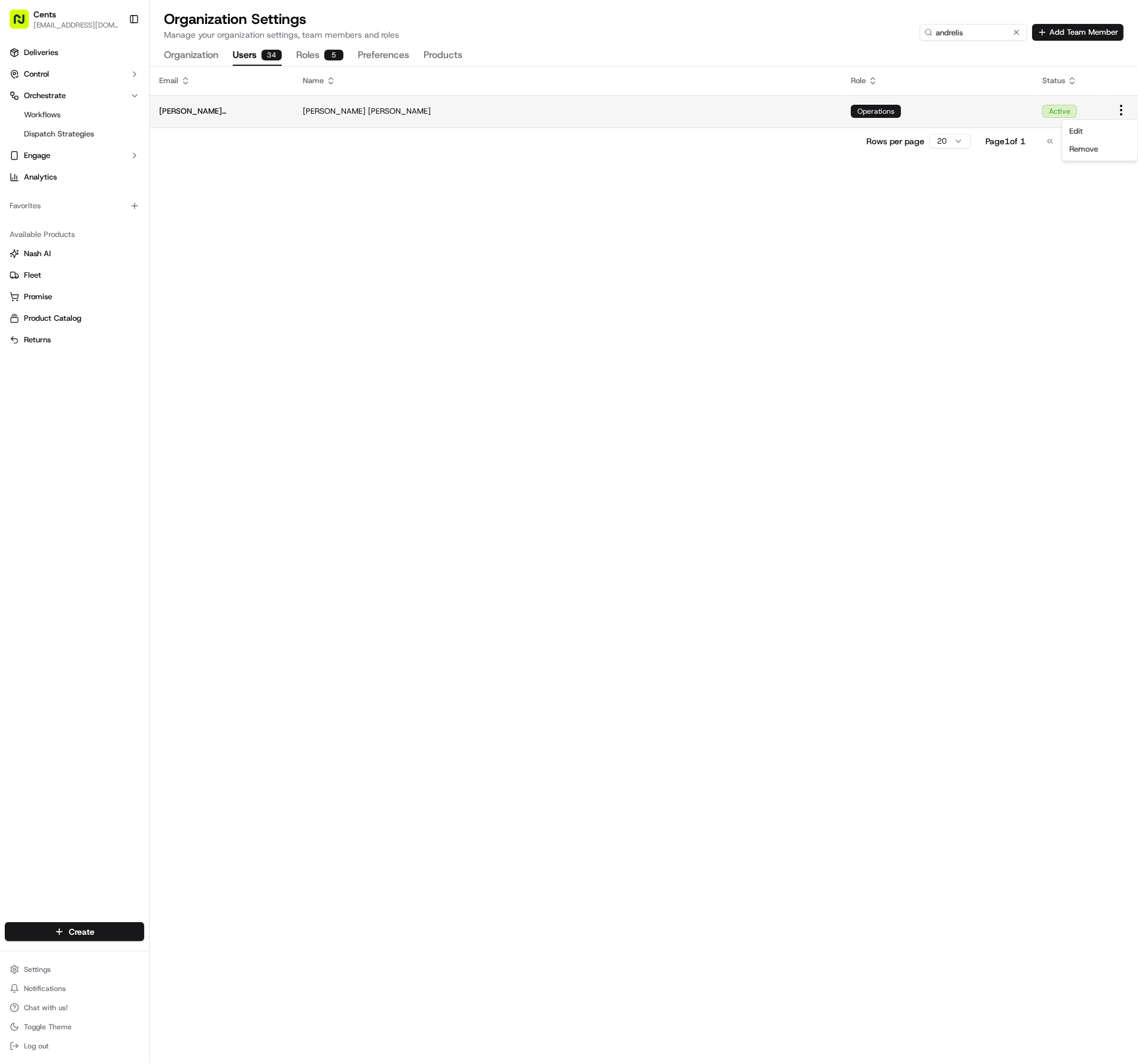
click at [1120, 113] on html "Cents [EMAIL_ADDRESS][DOMAIN_NAME] Toggle Sidebar Deliveries Control Orchestrat…" at bounding box center [569, 532] width 1138 height 1064
click at [1074, 131] on span "Edit" at bounding box center [1077, 131] width 14 height 10
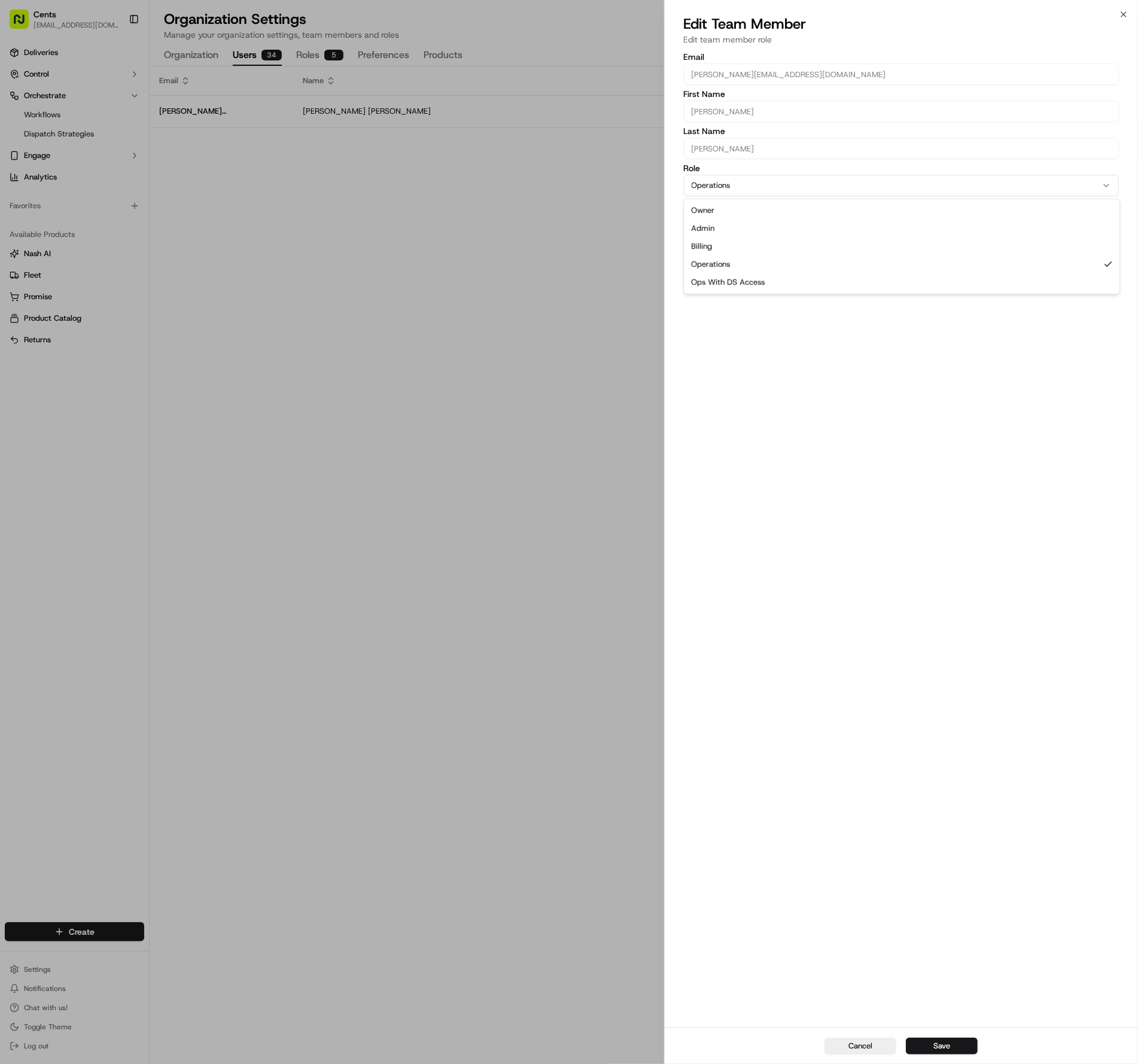
click at [764, 189] on button "Operations" at bounding box center [902, 185] width 436 height 22
select select "rol_WVBntiDs5XjwdXVUwT6Gzk"
click at [950, 1047] on button "Save" at bounding box center [942, 1046] width 72 height 17
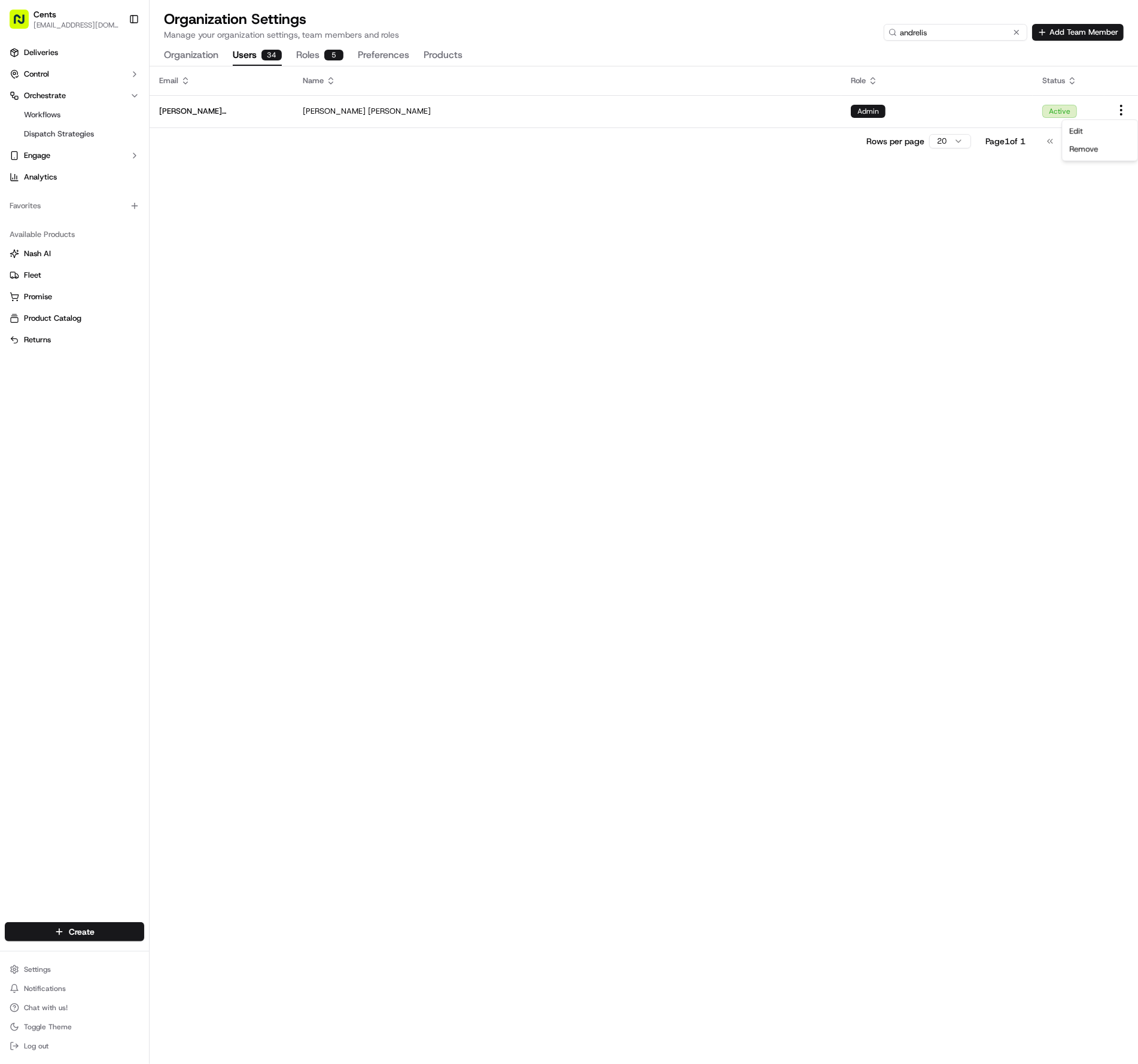
click at [961, 37] on input "andrelis" at bounding box center [956, 32] width 144 height 17
click at [975, 37] on input "andrelis" at bounding box center [956, 32] width 144 height 17
type input "[PERSON_NAME]"
click at [1124, 110] on html "Cents [EMAIL_ADDRESS][DOMAIN_NAME] Toggle Sidebar Deliveries Control Orchestrat…" at bounding box center [569, 532] width 1138 height 1064
click at [1088, 131] on div "Edit" at bounding box center [1100, 131] width 71 height 18
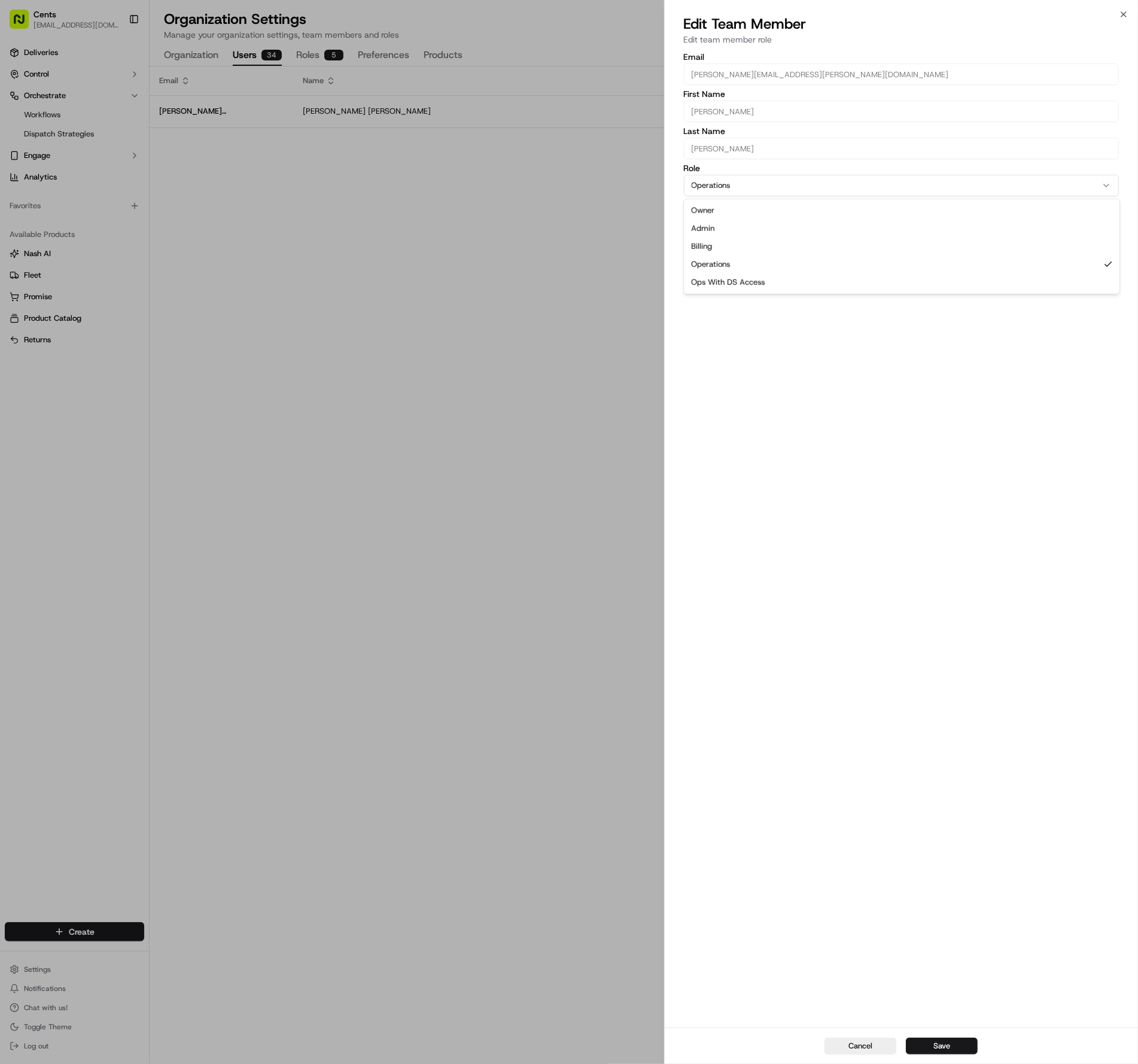
click at [735, 183] on button "Operations" at bounding box center [902, 185] width 436 height 22
select select "rol_WVBntiDs5XjwdXVUwT6Gzk"
click at [947, 1041] on button "Save" at bounding box center [942, 1046] width 72 height 17
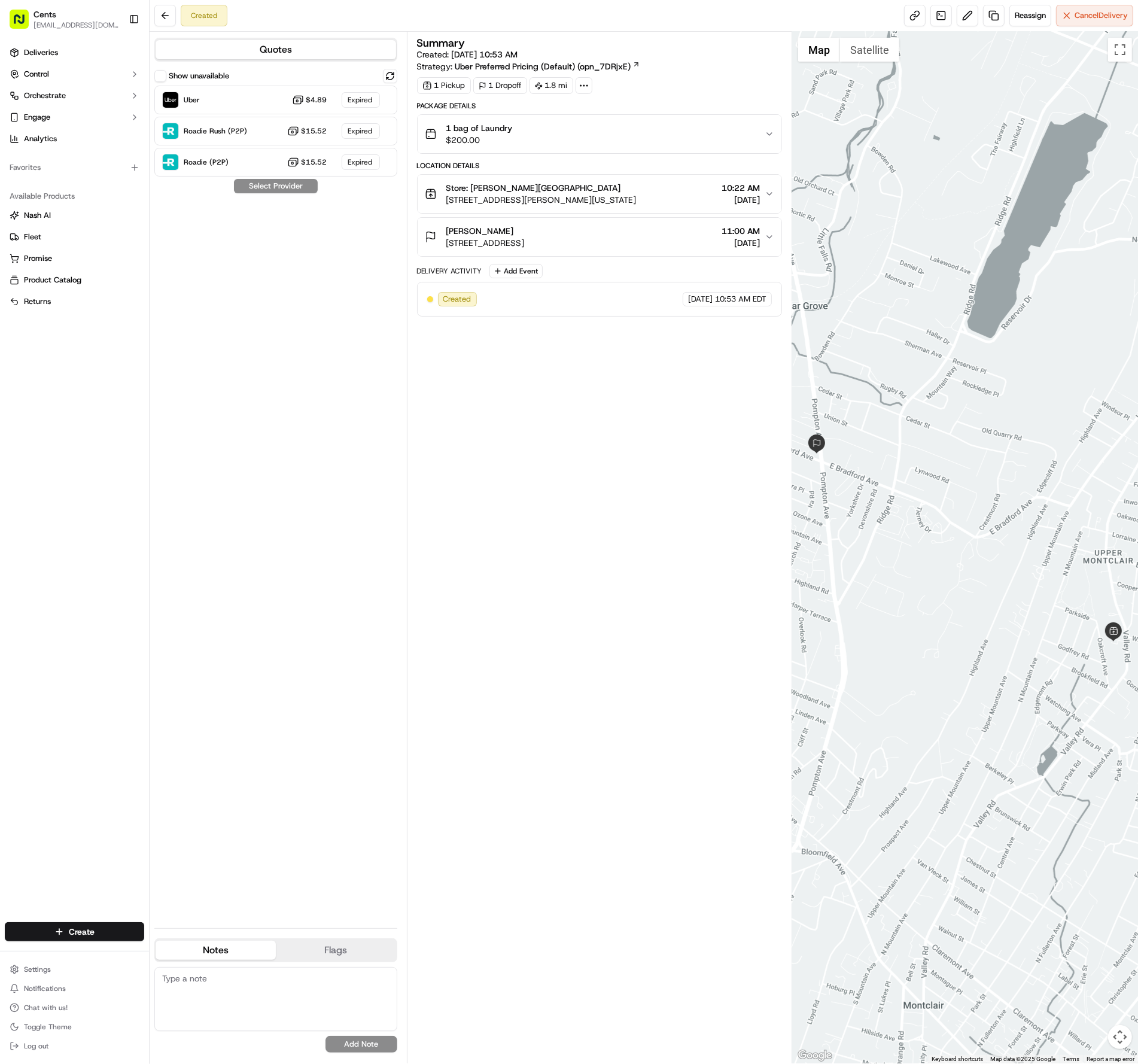
click at [40, 14] on span "Cents" at bounding box center [44, 14] width 23 height 12
click at [54, 97] on span "Orchestrate" at bounding box center [44, 96] width 42 height 10
click at [52, 113] on span "Workflows" at bounding box center [42, 114] width 37 height 10
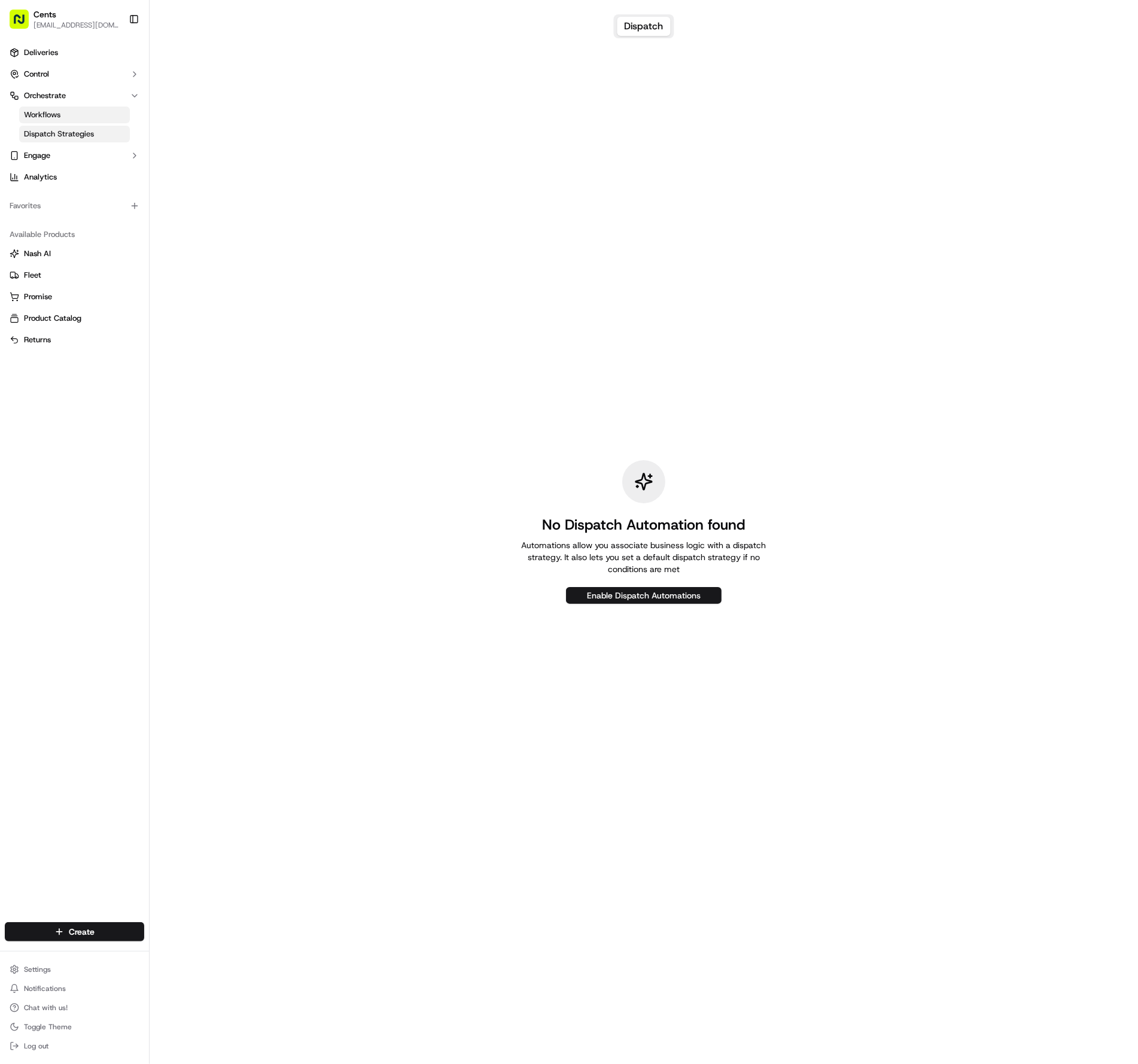
click at [55, 130] on span "Dispatch Strategies" at bounding box center [59, 133] width 70 height 10
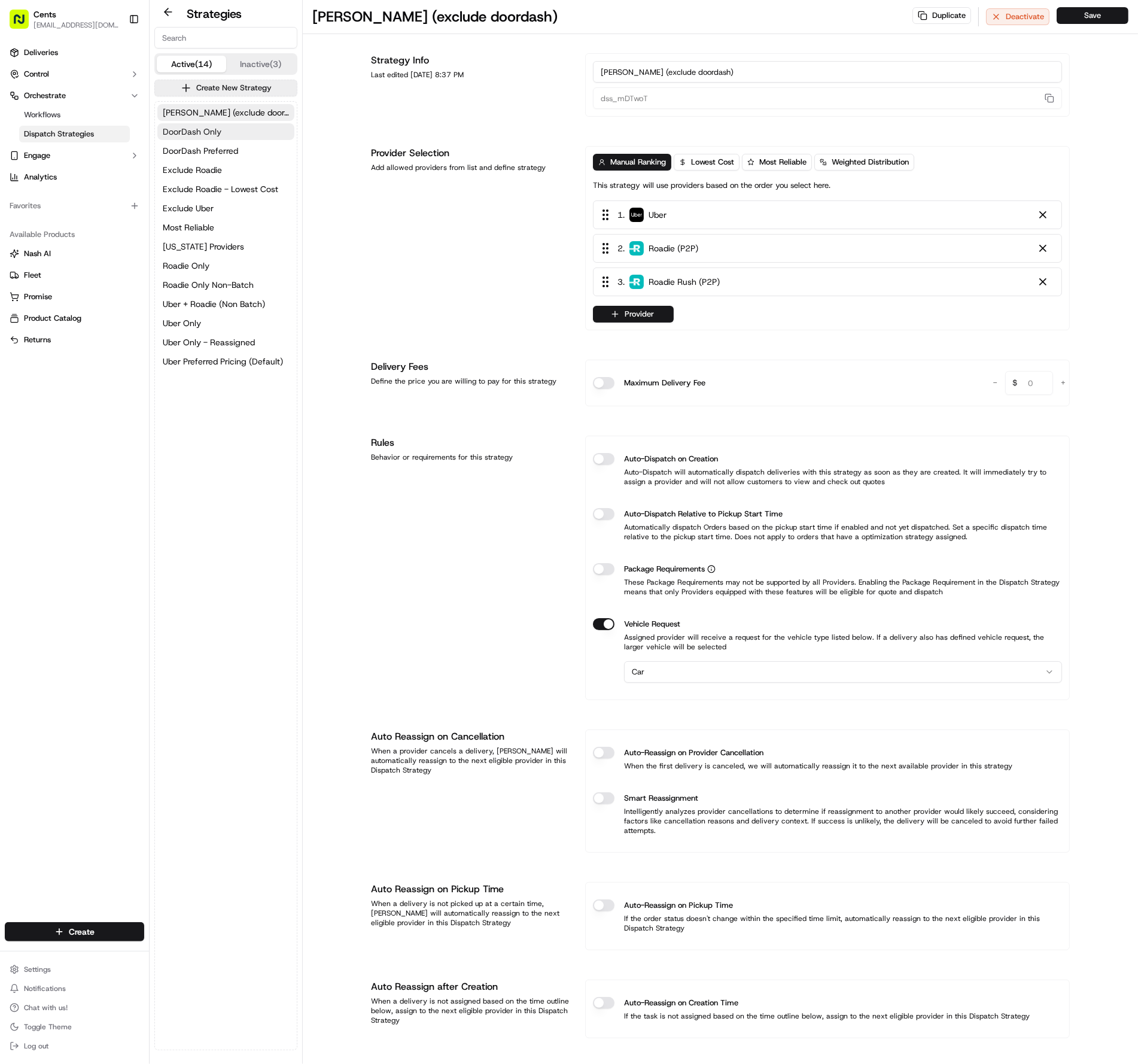
click at [227, 128] on button "DoorDash Only" at bounding box center [225, 131] width 137 height 17
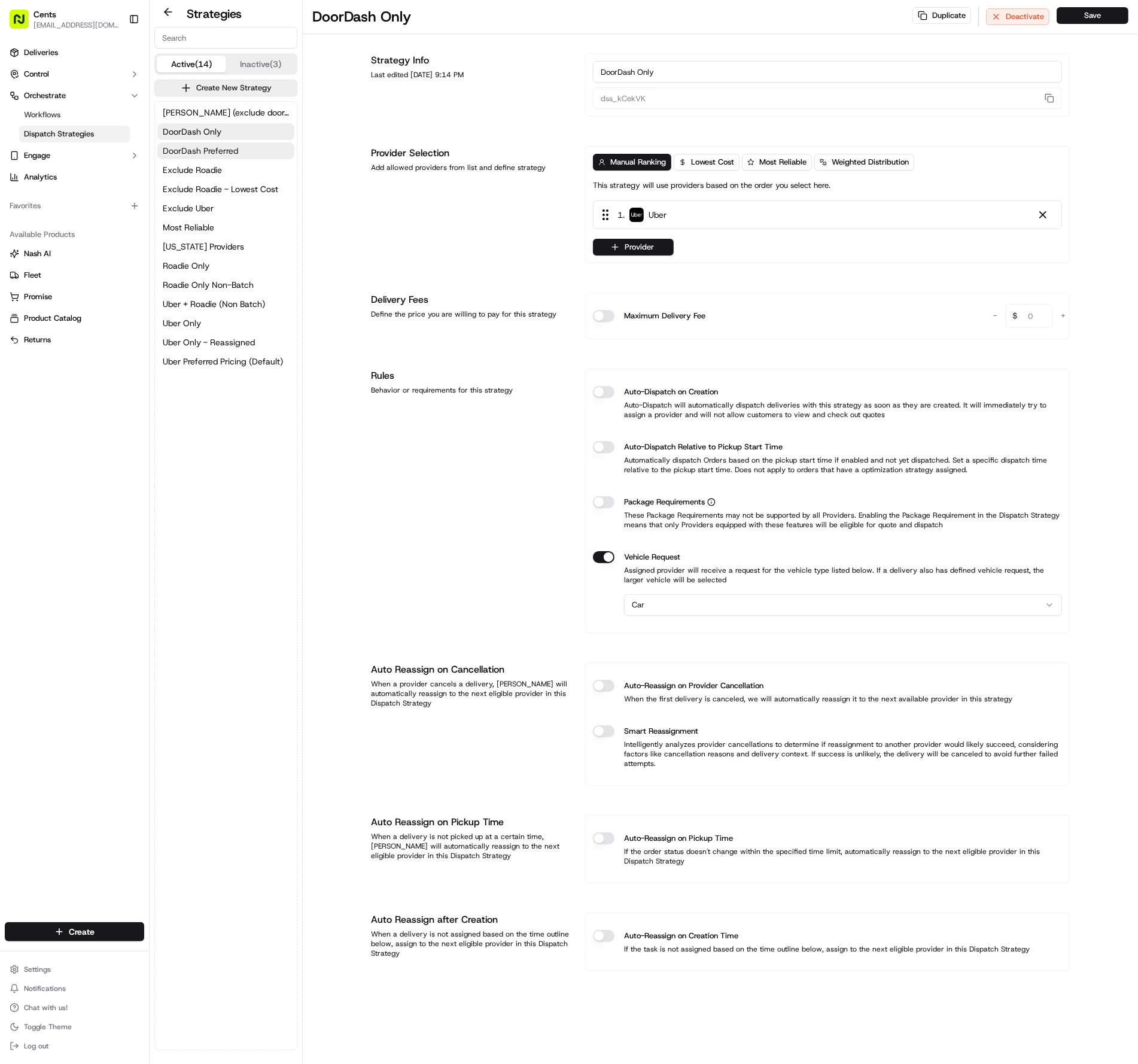
click at [219, 150] on span "DoorDash Preferred" at bounding box center [201, 150] width 76 height 12
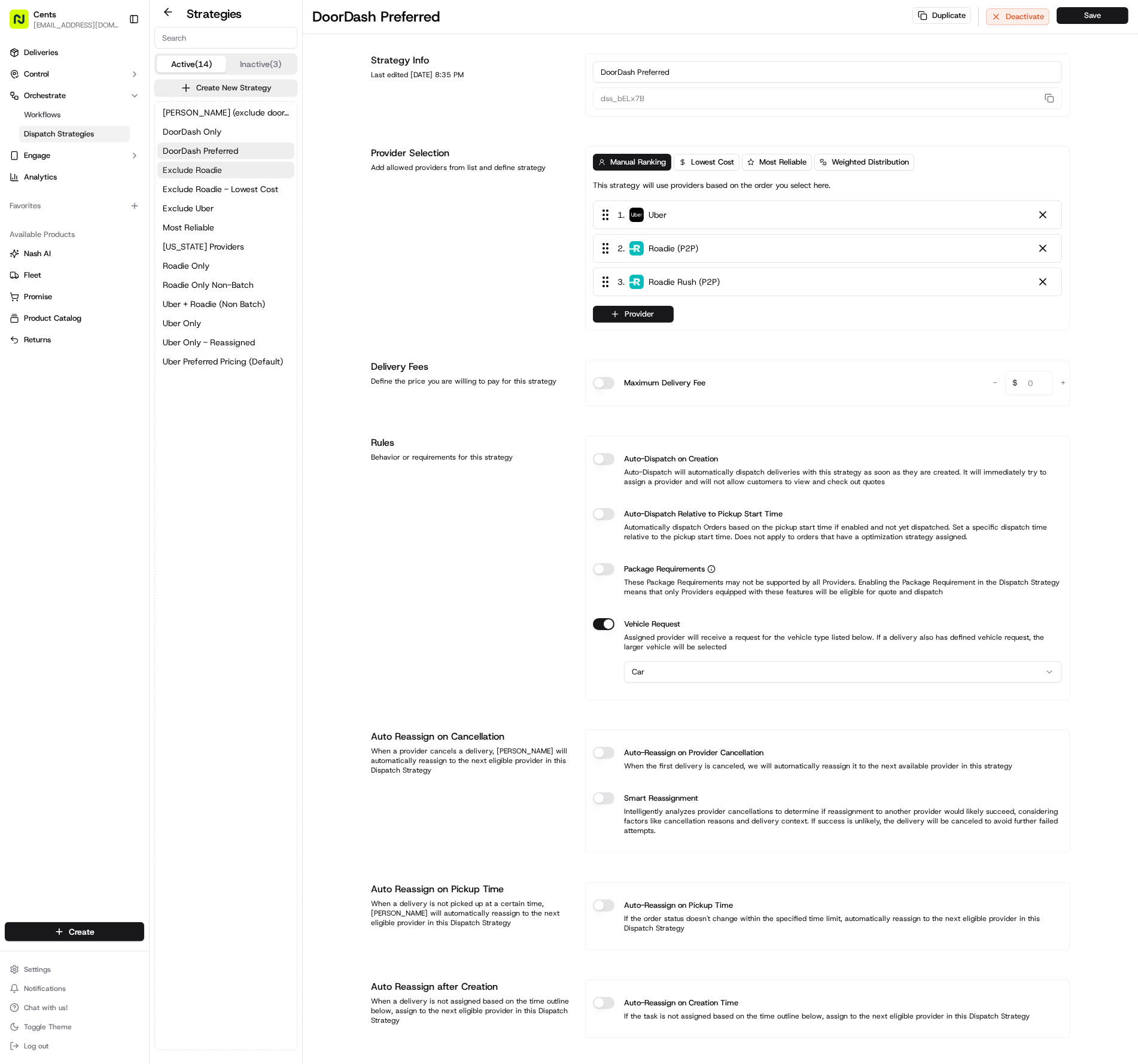
click at [208, 175] on span "Exclude Roadie" at bounding box center [192, 169] width 60 height 12
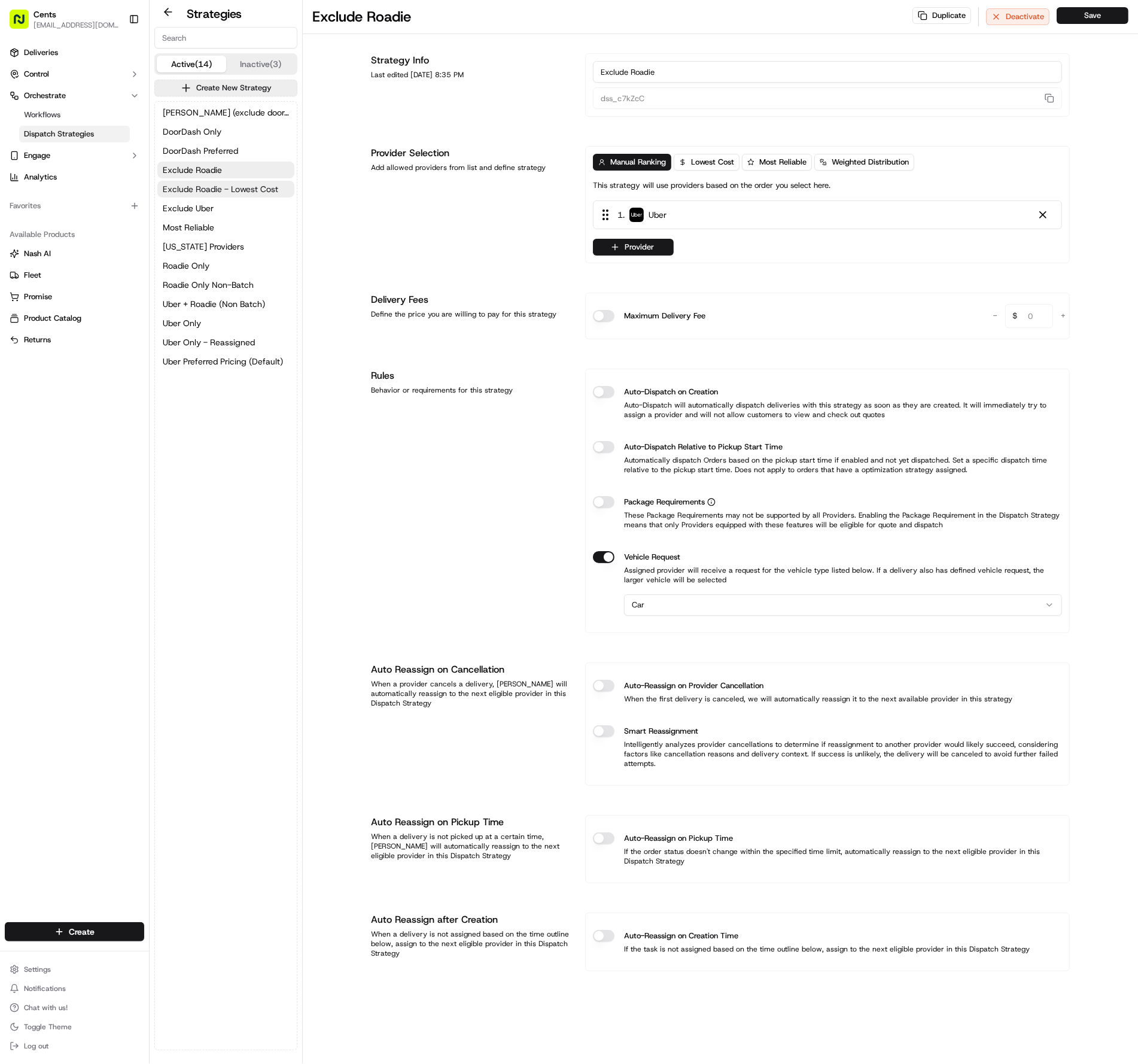
click at [200, 186] on span "Exclude Roadie - Lowest Cost" at bounding box center [220, 189] width 115 height 12
click at [249, 175] on button "Exclude Roadie" at bounding box center [225, 170] width 137 height 17
click at [239, 150] on button "DoorDash Preferred" at bounding box center [225, 151] width 137 height 17
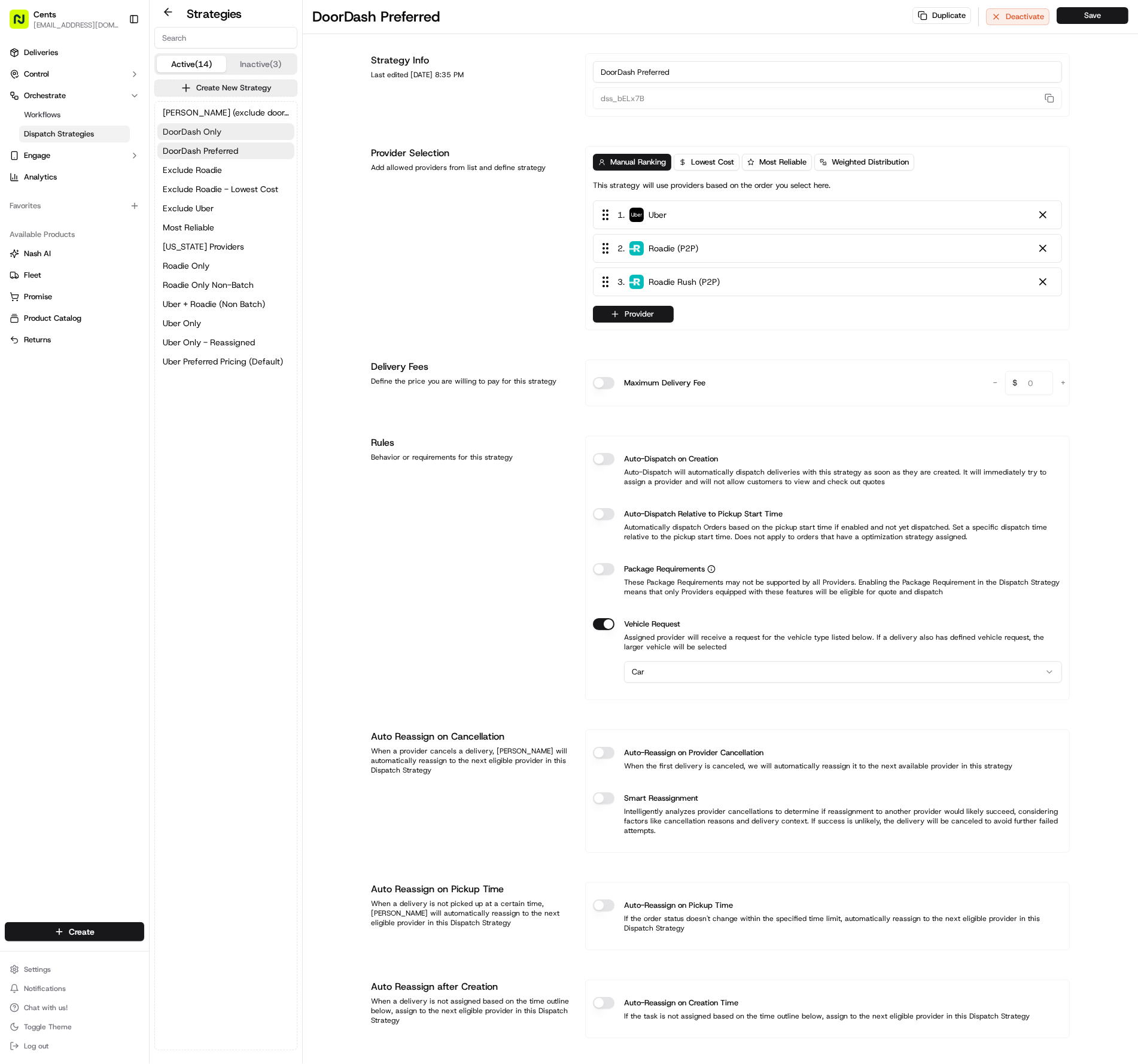
click at [231, 136] on button "DoorDash Only" at bounding box center [225, 131] width 137 height 17
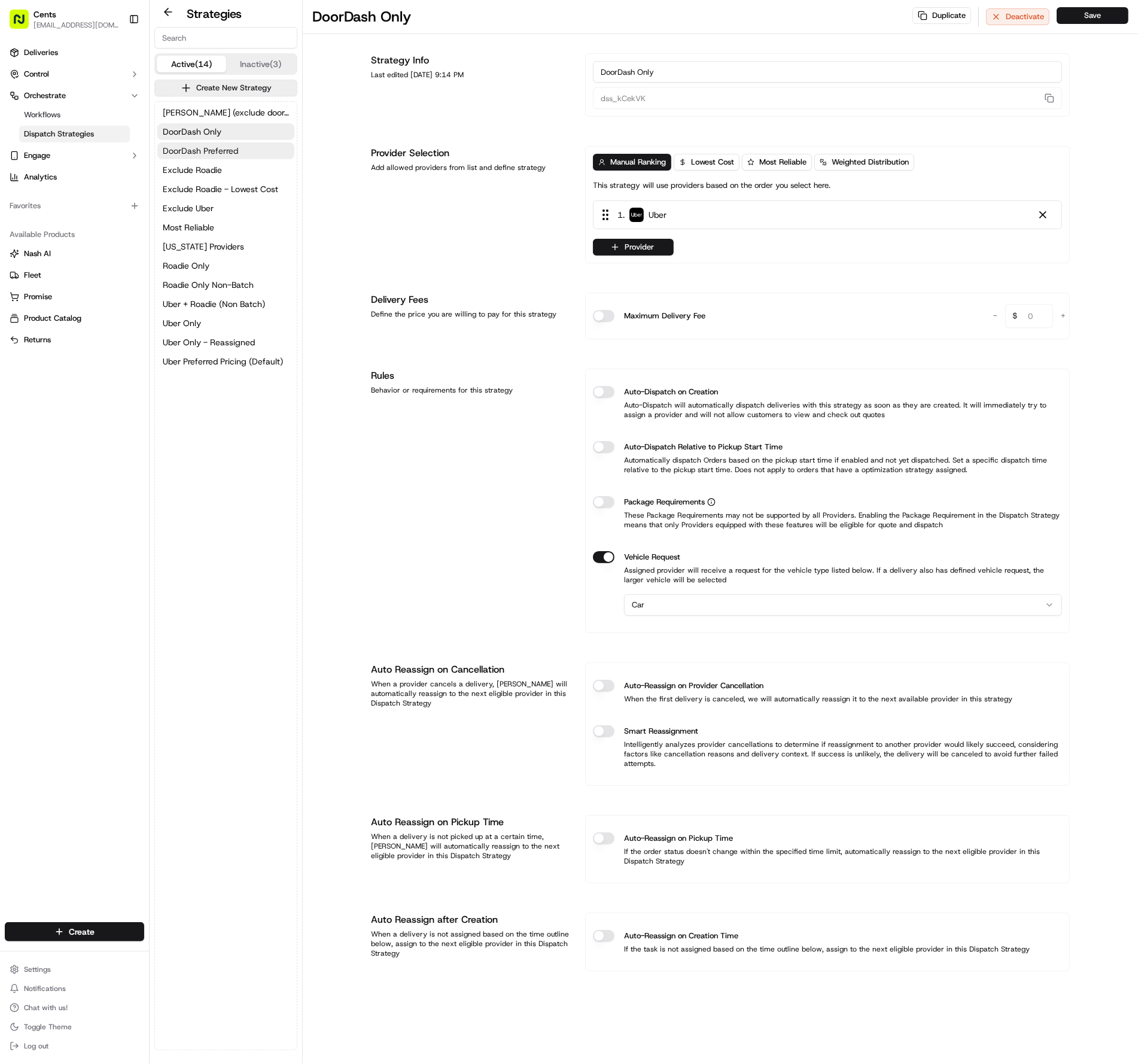
click at [225, 154] on span "DoorDash Preferred" at bounding box center [201, 150] width 76 height 12
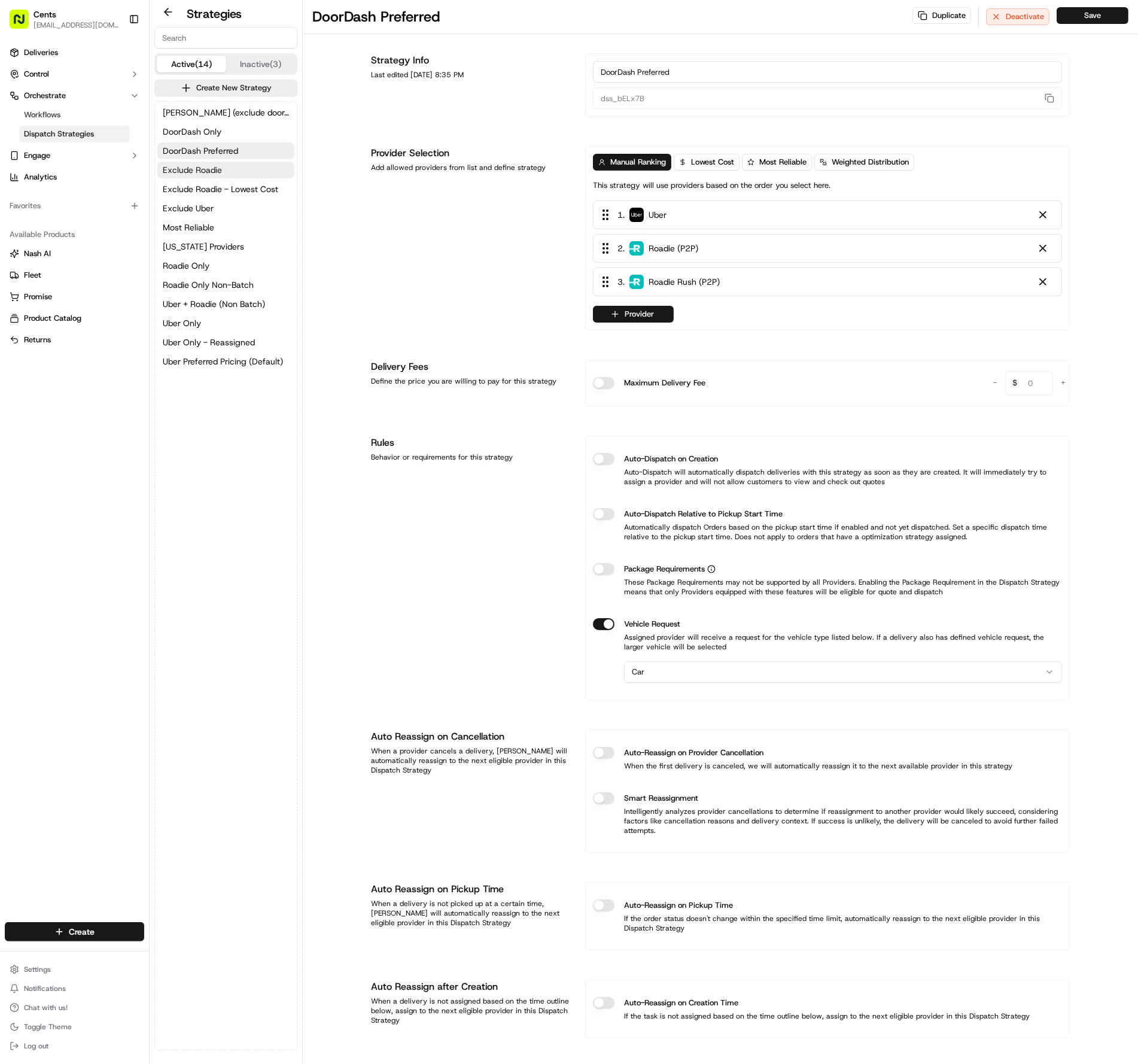
click at [209, 166] on span "Exclude Roadie" at bounding box center [192, 169] width 60 height 12
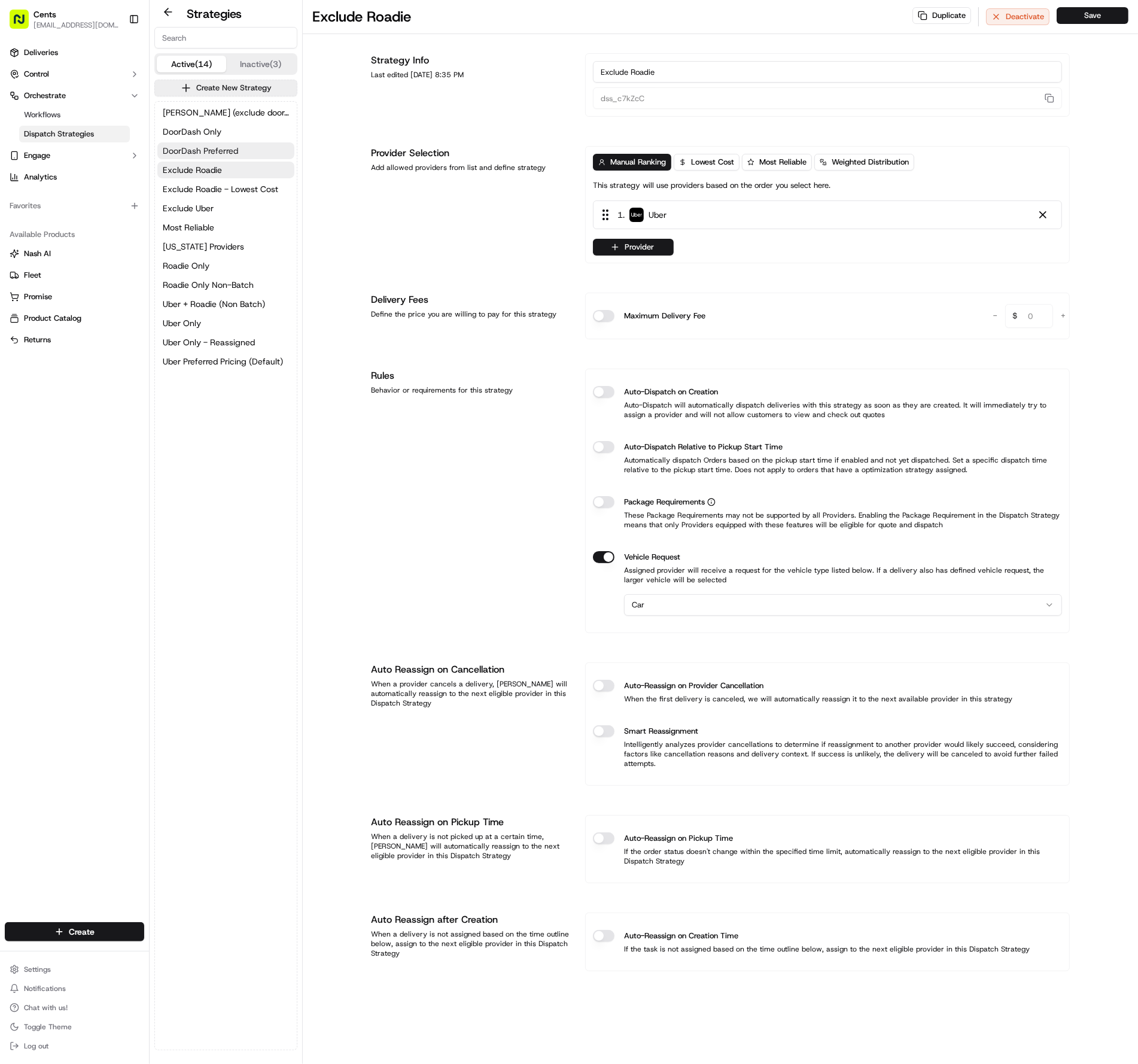
click at [211, 154] on span "DoorDash Preferred" at bounding box center [201, 150] width 76 height 12
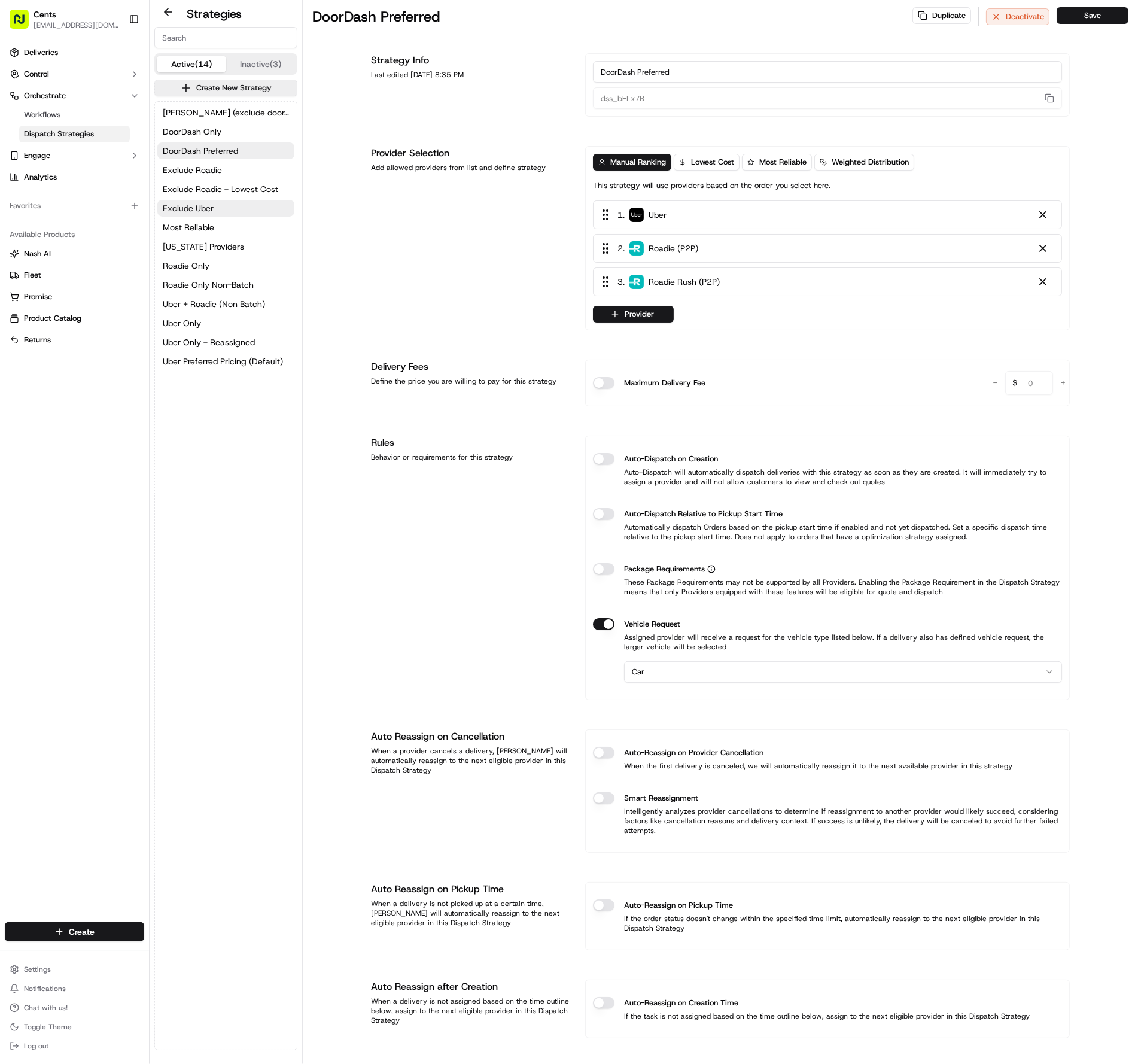
click at [210, 202] on span "Exclude Uber" at bounding box center [188, 208] width 51 height 12
click at [236, 191] on span "Exclude Roadie - Lowest Cost" at bounding box center [220, 189] width 115 height 12
